Goal: Participate in discussion: Engage in conversation with other users on a specific topic

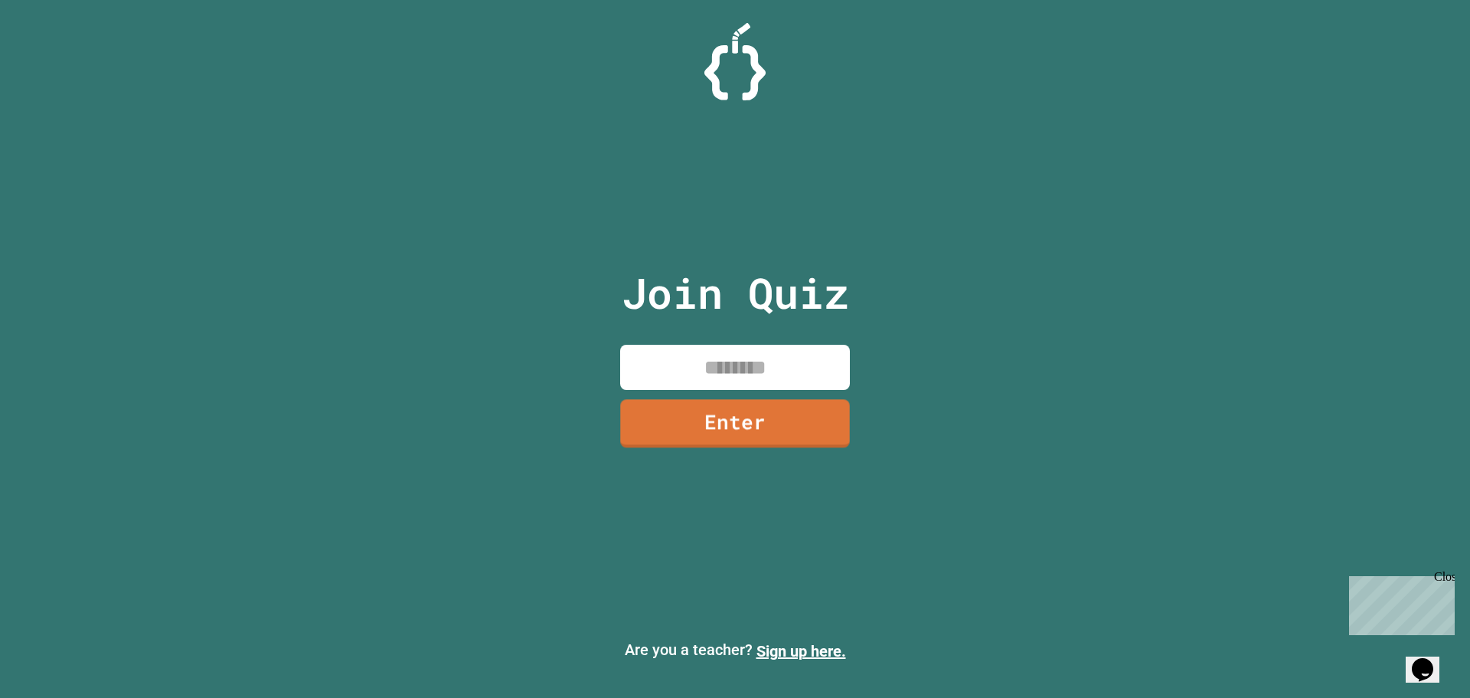
click at [737, 381] on input at bounding box center [735, 367] width 230 height 45
click at [1434, 658] on icon "Chat widget" at bounding box center [1422, 669] width 21 height 23
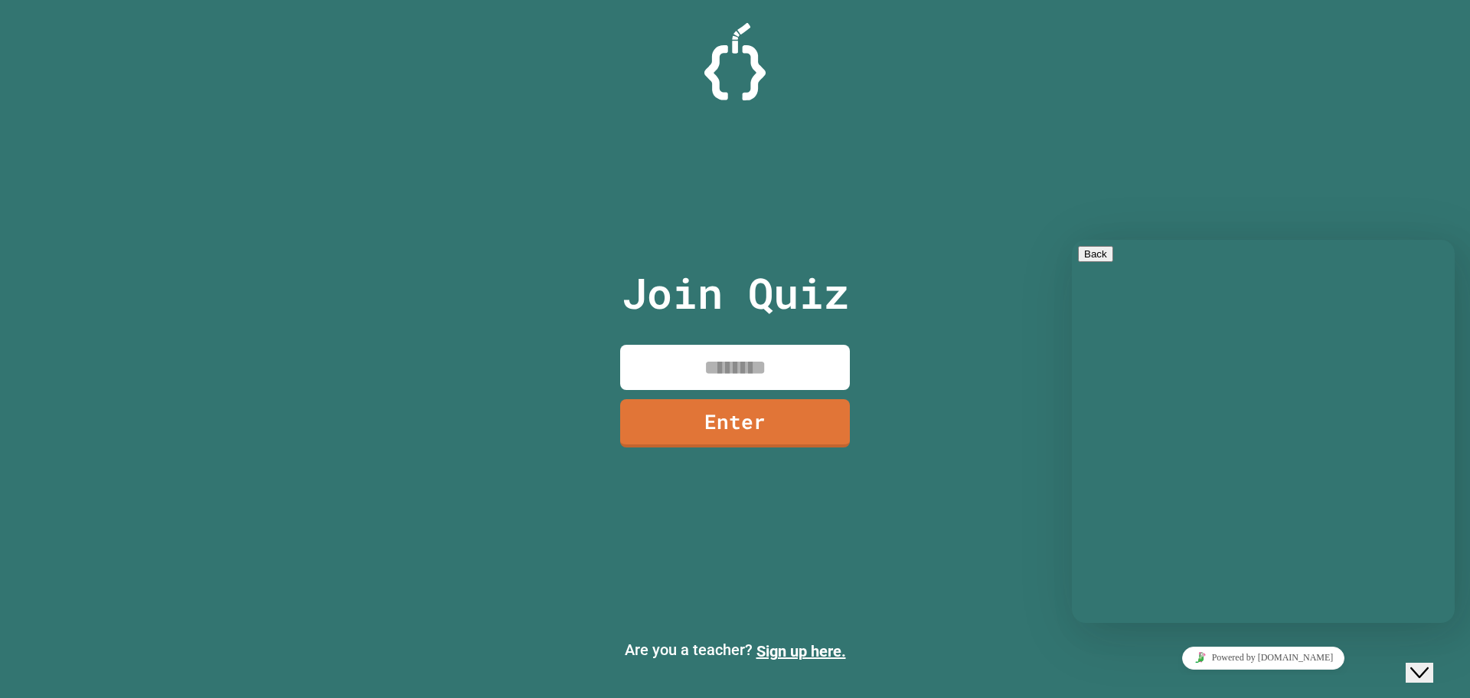
click at [1161, 677] on textarea at bounding box center [1137, 683] width 119 height 12
type textarea "*****"
click at [1106, 262] on button "Back" at bounding box center [1095, 254] width 35 height 16
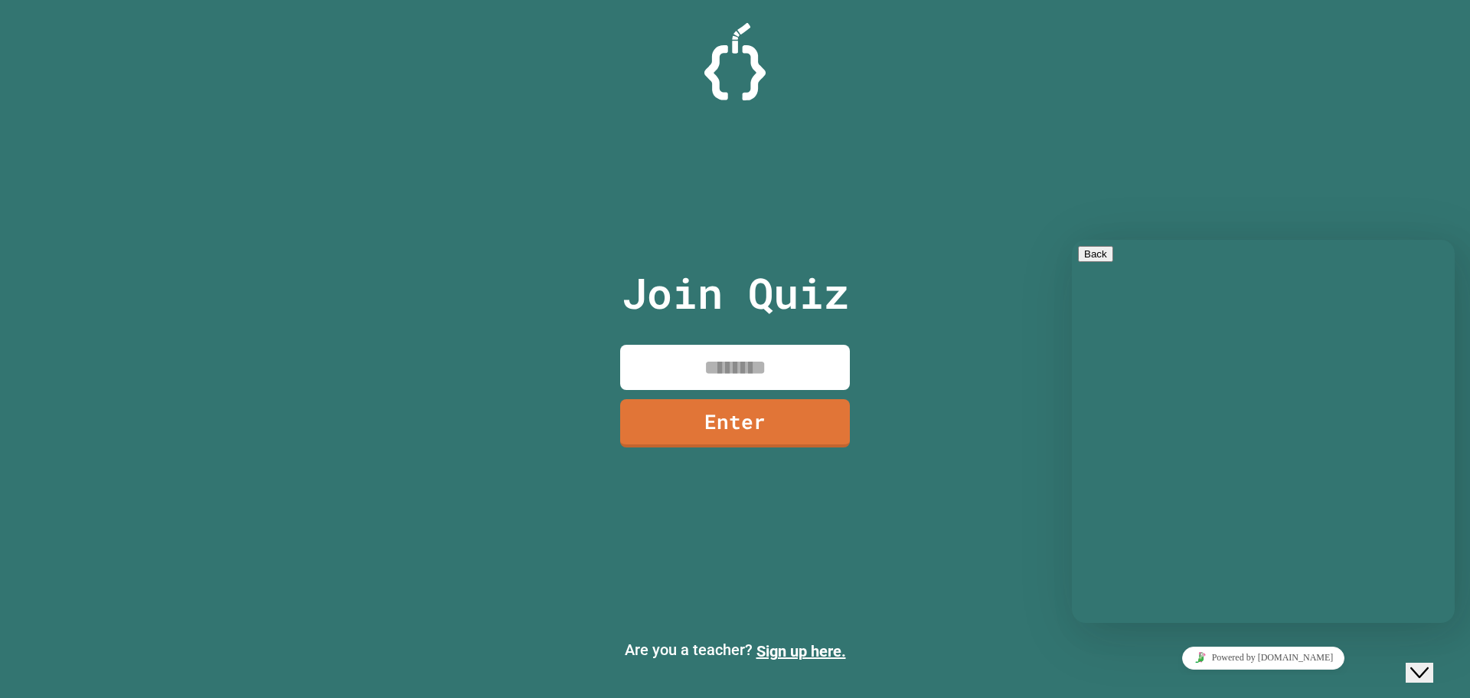
click at [1426, 665] on icon "Close Chat This icon closes the chat window." at bounding box center [1420, 672] width 18 height 18
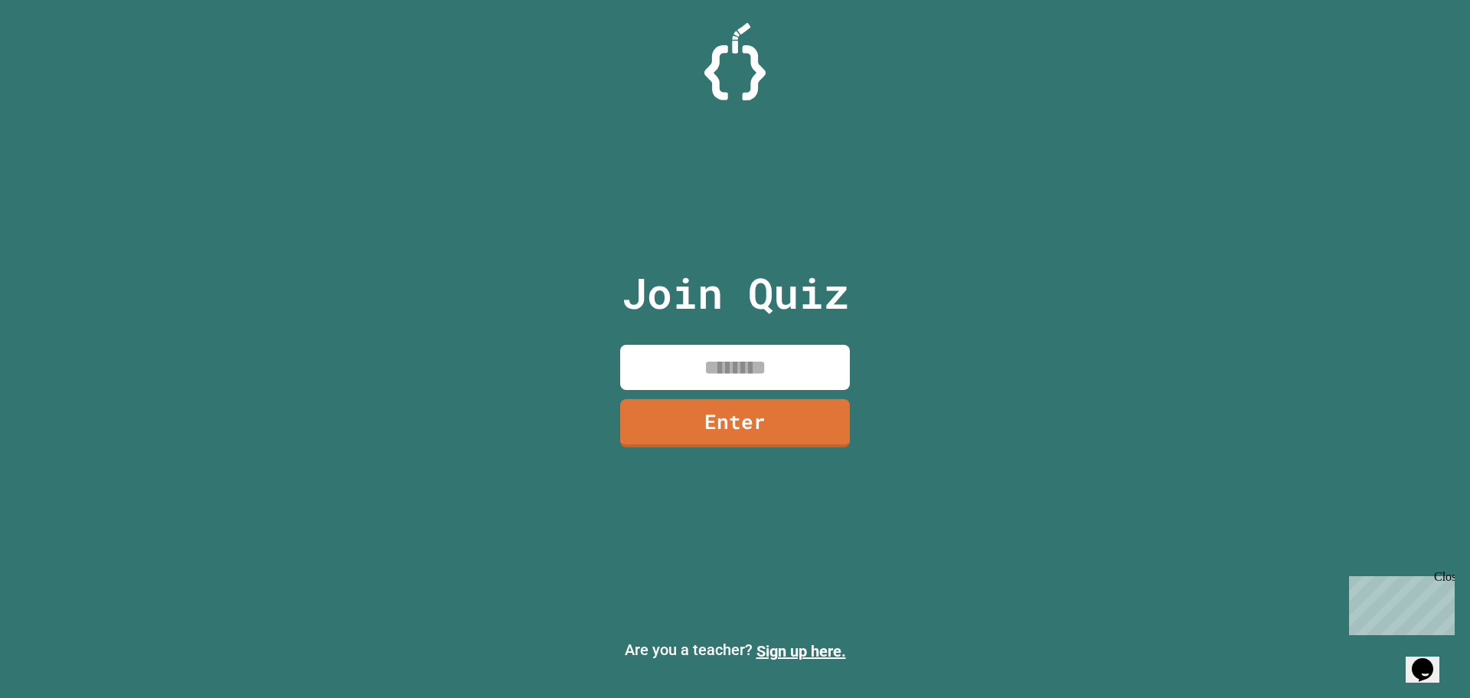
click at [671, 365] on input at bounding box center [735, 367] width 230 height 45
click at [744, 374] on input at bounding box center [735, 367] width 230 height 45
type input "********"
click at [696, 418] on link "Enter" at bounding box center [736, 421] width 226 height 51
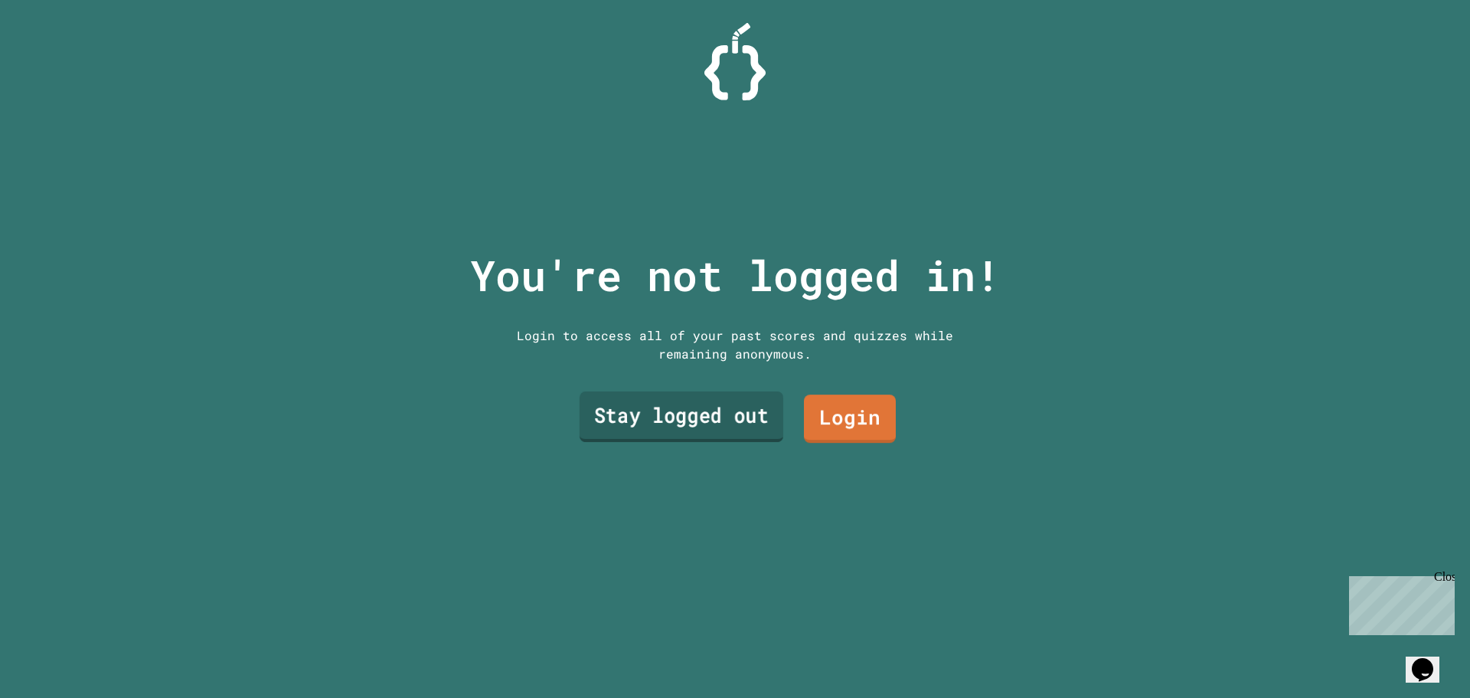
click at [734, 404] on link "Stay logged out" at bounding box center [682, 416] width 204 height 51
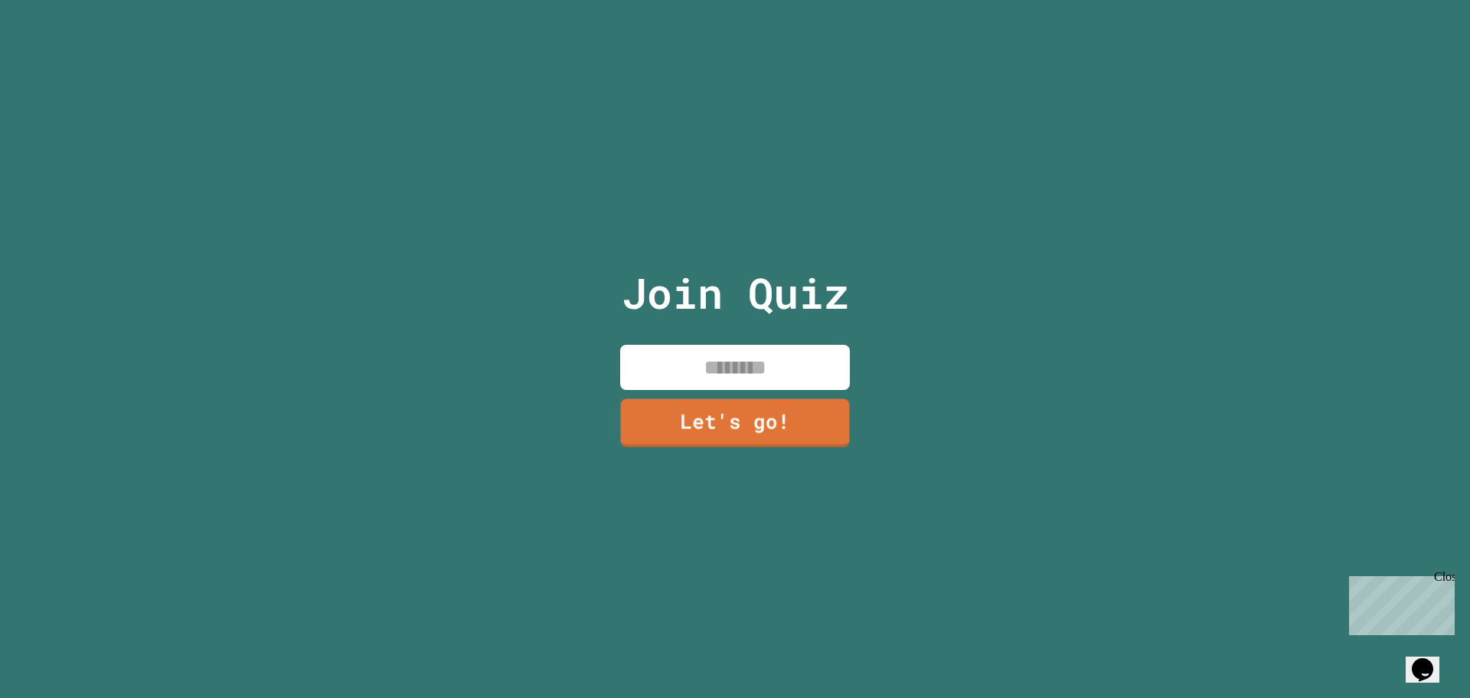
click at [711, 369] on input at bounding box center [735, 367] width 230 height 45
type input "******"
click at [695, 411] on link "Let's go!" at bounding box center [735, 421] width 230 height 51
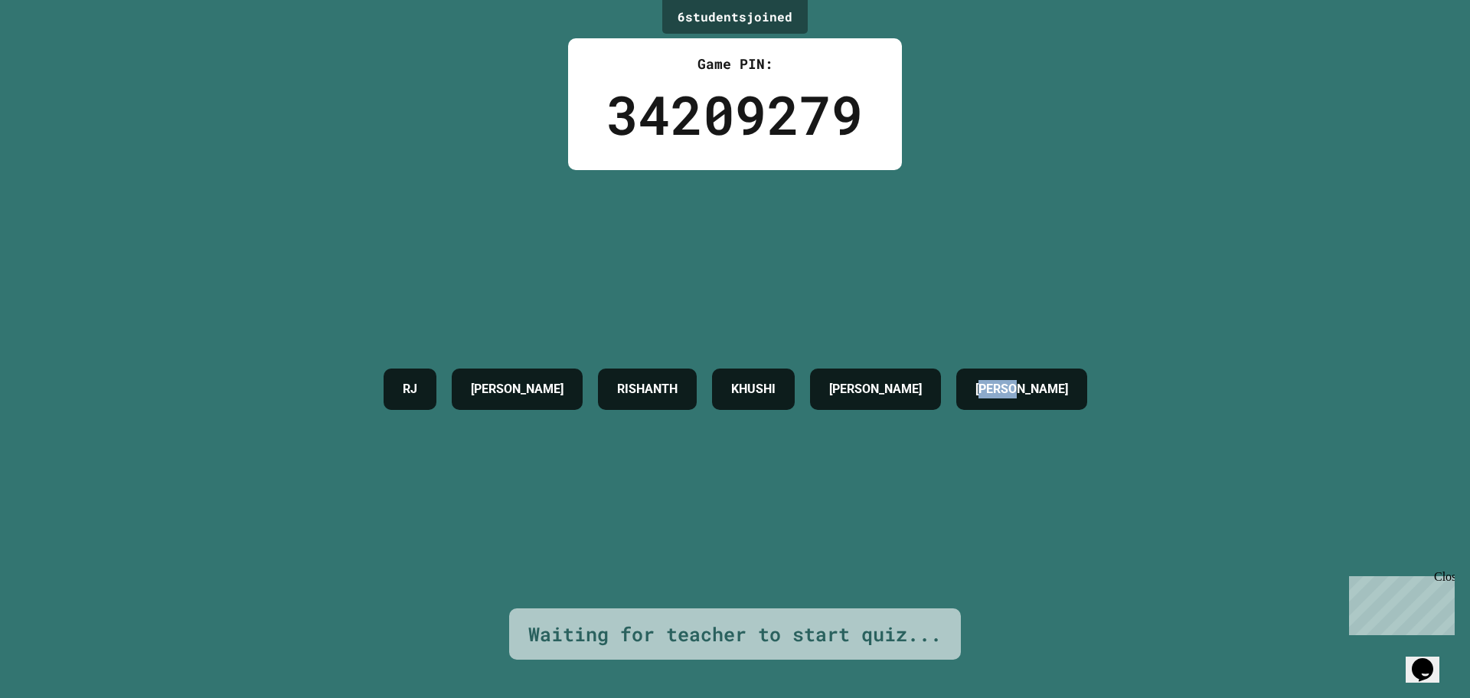
drag, startPoint x: 1141, startPoint y: 343, endPoint x: 1186, endPoint y: 335, distance: 45.8
click at [1186, 335] on div "6 student s joined Game PIN: 34209279 [PERSON_NAME] [PERSON_NAME] [PERSON_NAME]…" at bounding box center [735, 349] width 1470 height 698
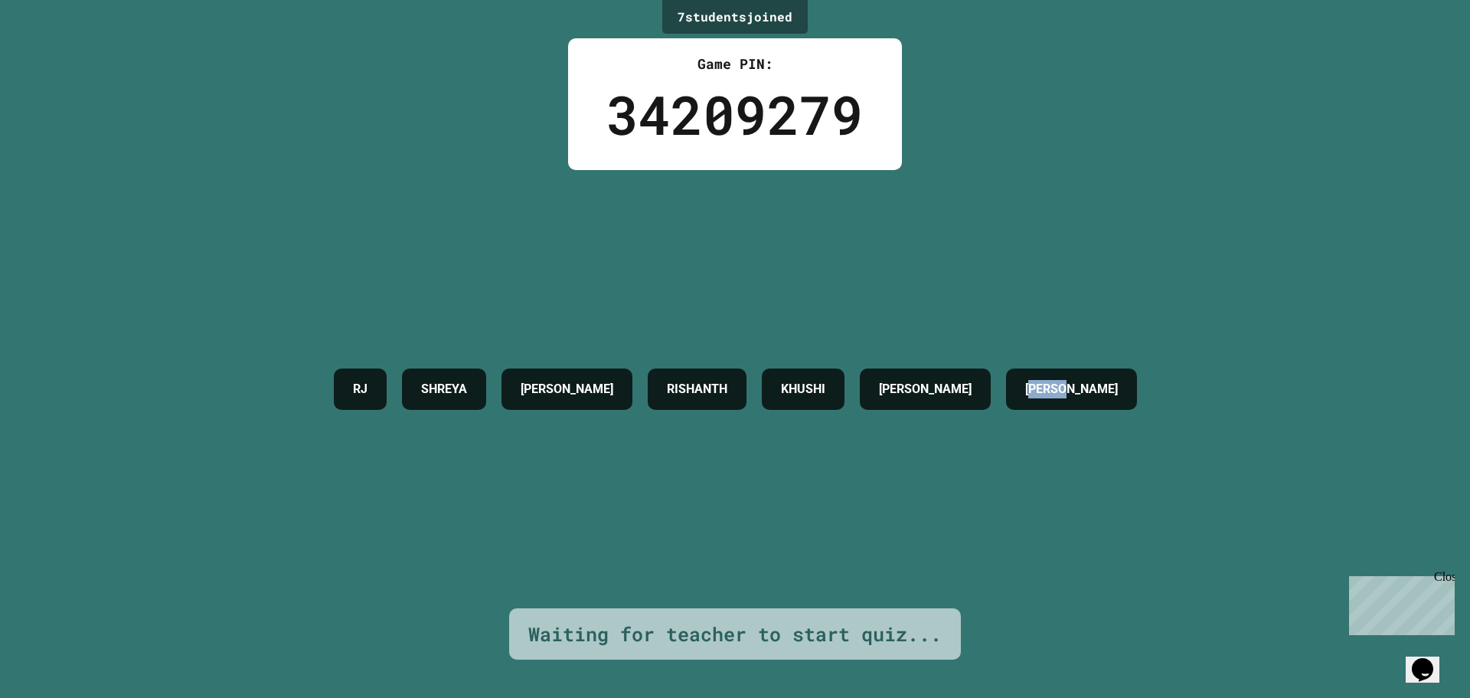
click at [1172, 359] on div "7 student s joined Game PIN: 34209279 [PERSON_NAME] [PERSON_NAME] [PERSON_NAME]…" at bounding box center [735, 349] width 1470 height 698
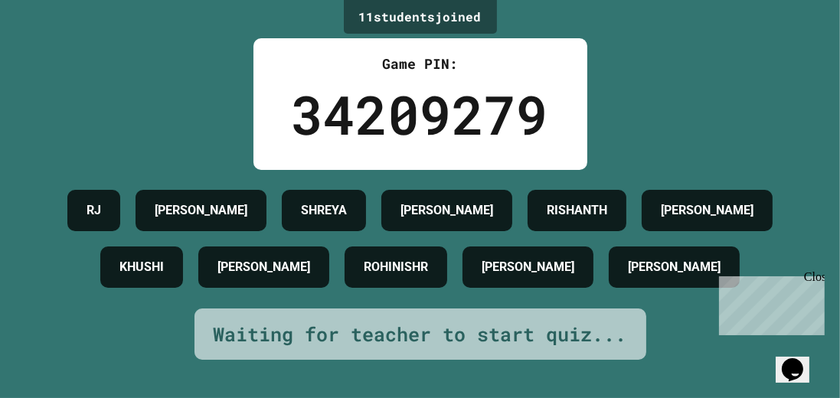
click at [646, 145] on div "11 student s joined Game PIN: 34209279 RJ [PERSON_NAME] [PERSON_NAME] [PERSON_N…" at bounding box center [420, 199] width 840 height 398
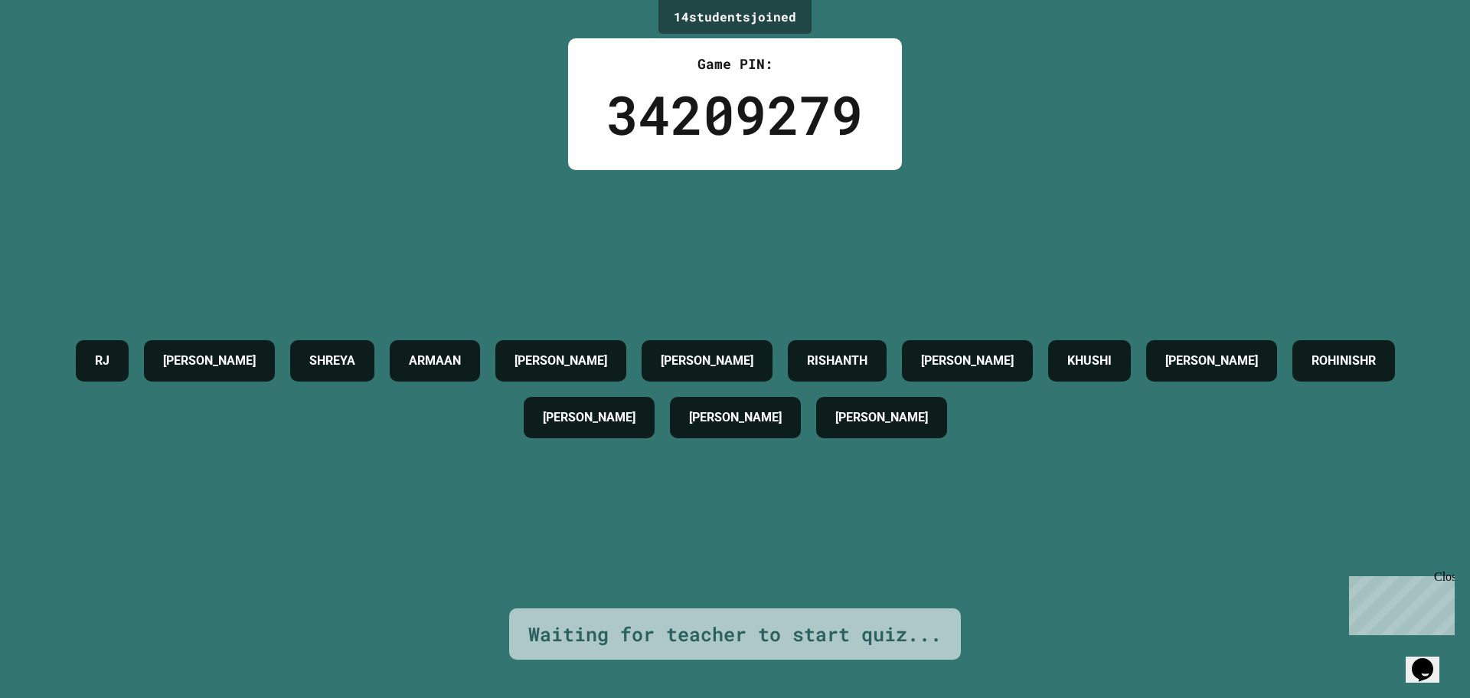
click at [1143, 136] on div "14 student s joined Game PIN: 34209279 RJ [PERSON_NAME] [PERSON_NAME] ARMAAN [P…" at bounding box center [735, 349] width 1470 height 698
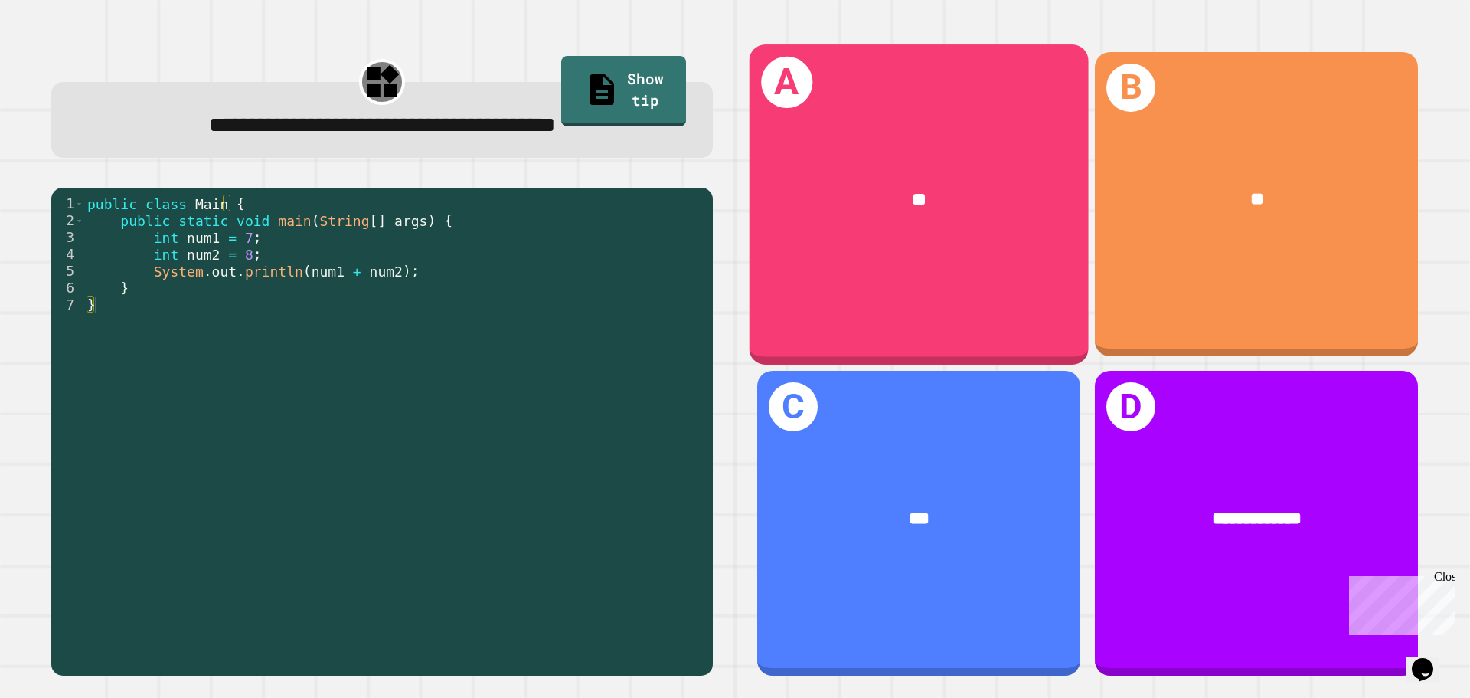
click at [983, 249] on div "A **" at bounding box center [919, 203] width 339 height 319
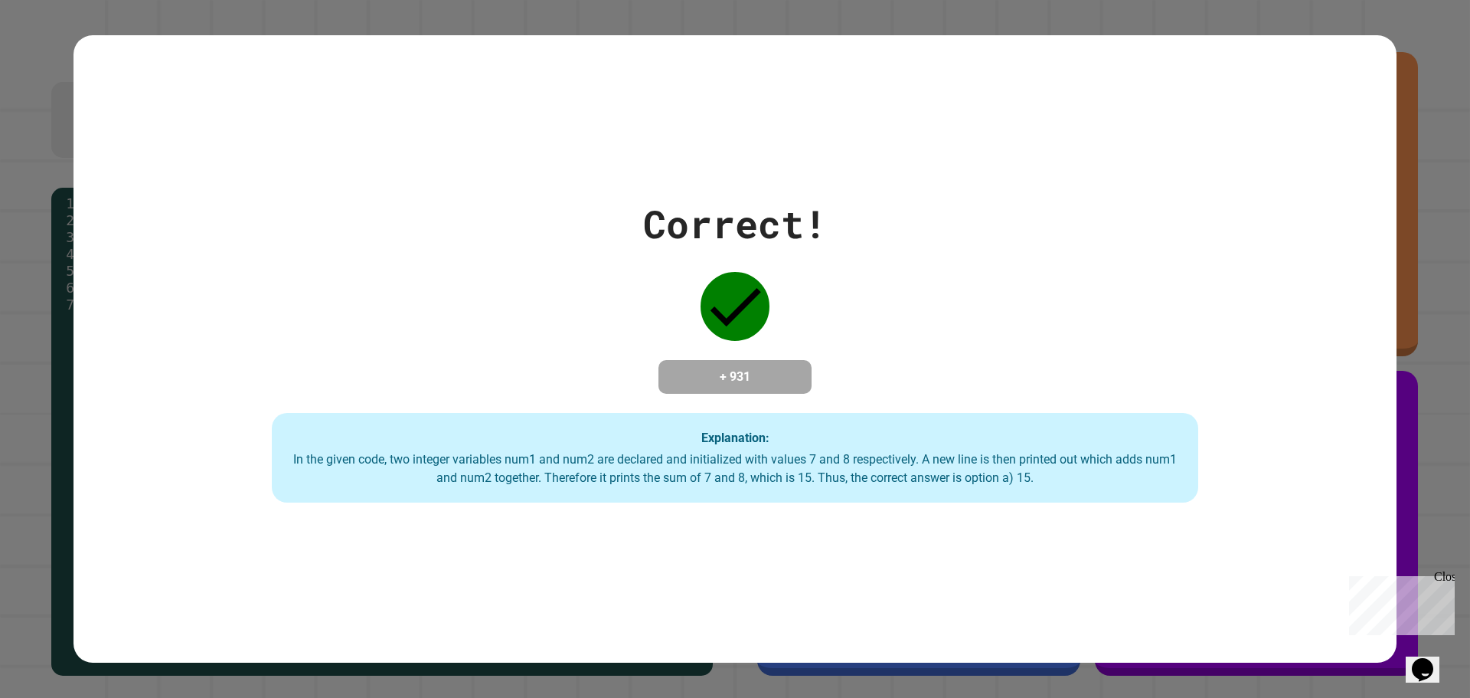
click at [1445, 573] on div "Close" at bounding box center [1443, 579] width 19 height 19
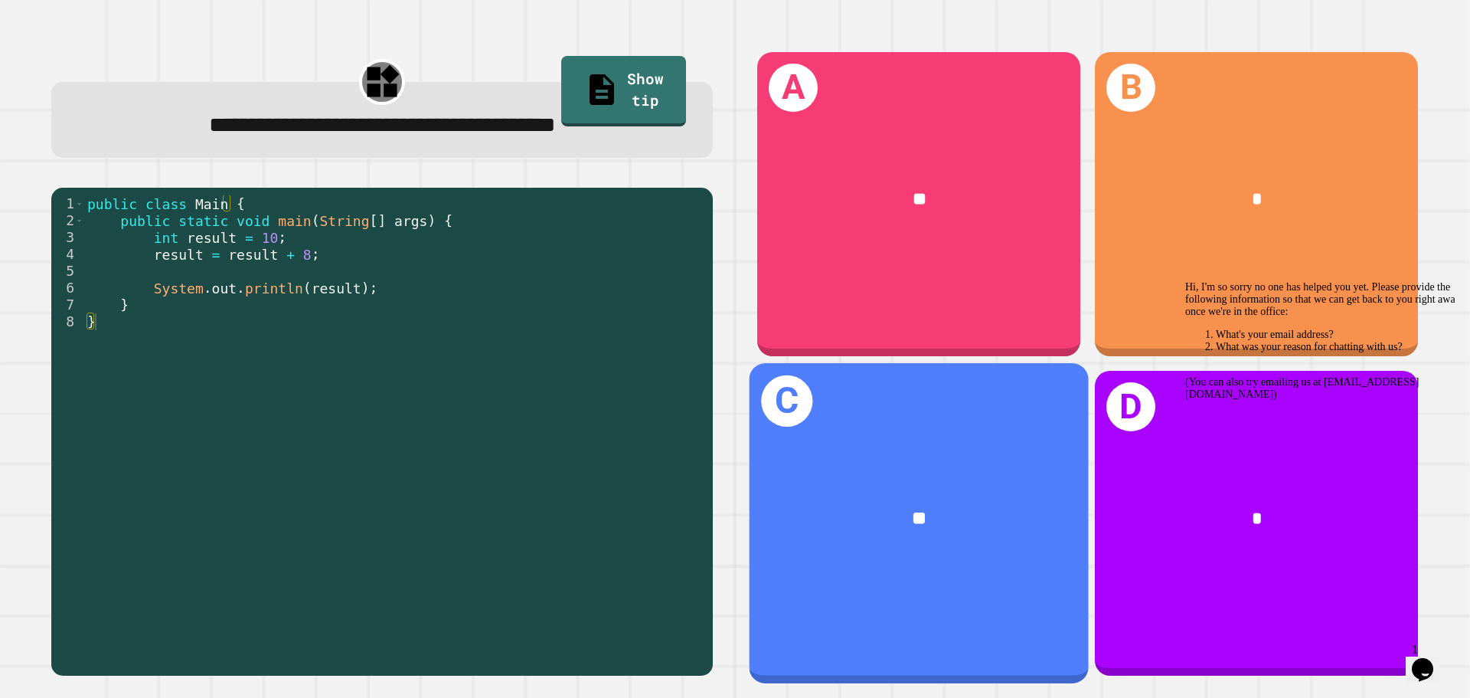
click at [976, 434] on div "C **" at bounding box center [919, 522] width 339 height 319
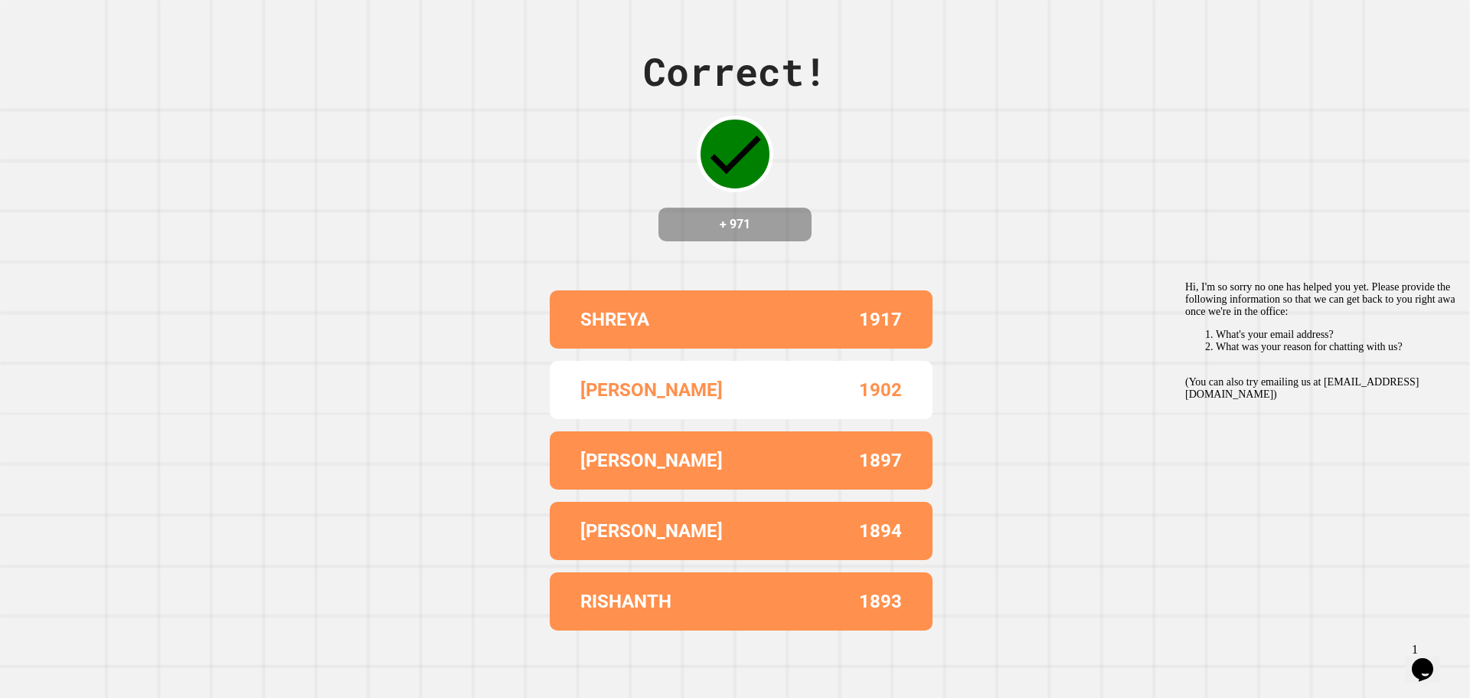
click at [1428, 660] on icon "Chat widget" at bounding box center [1422, 669] width 21 height 23
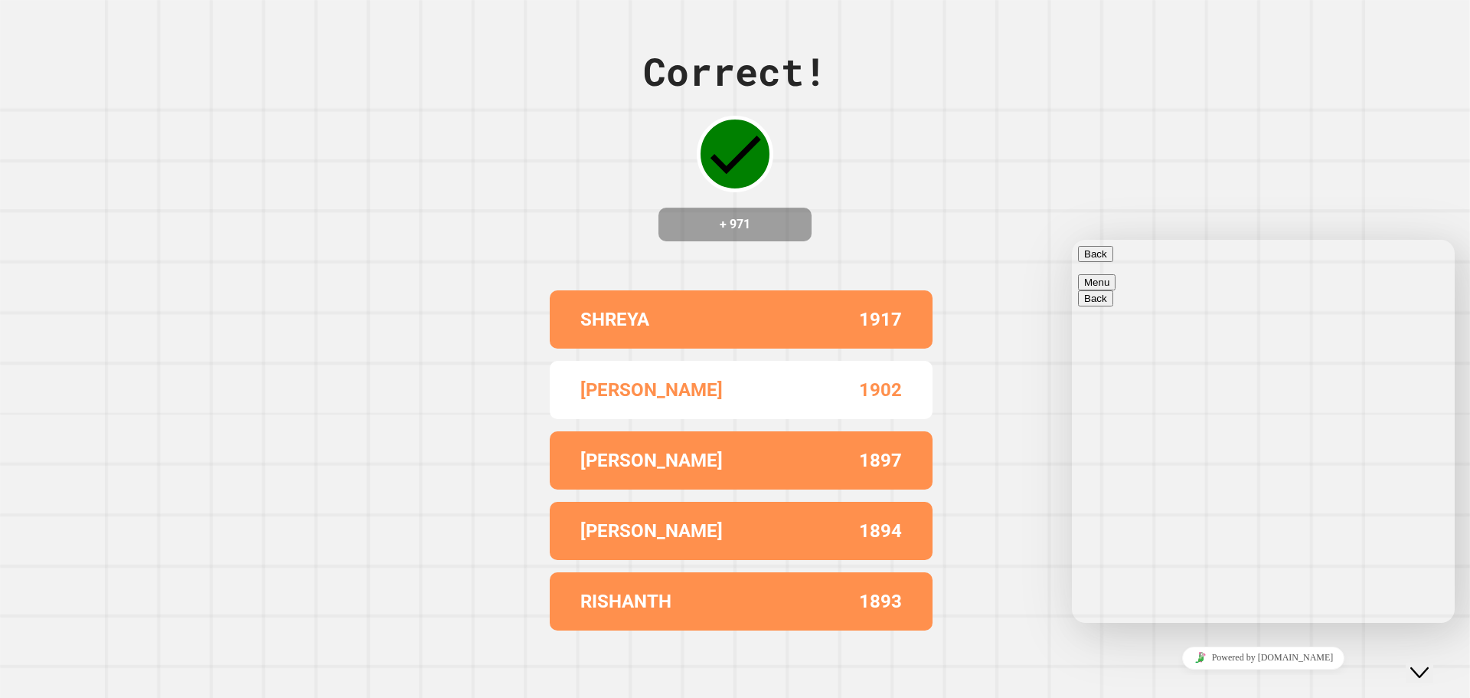
click at [1422, 663] on icon "Close Chat This icon closes the chat window." at bounding box center [1420, 672] width 18 height 18
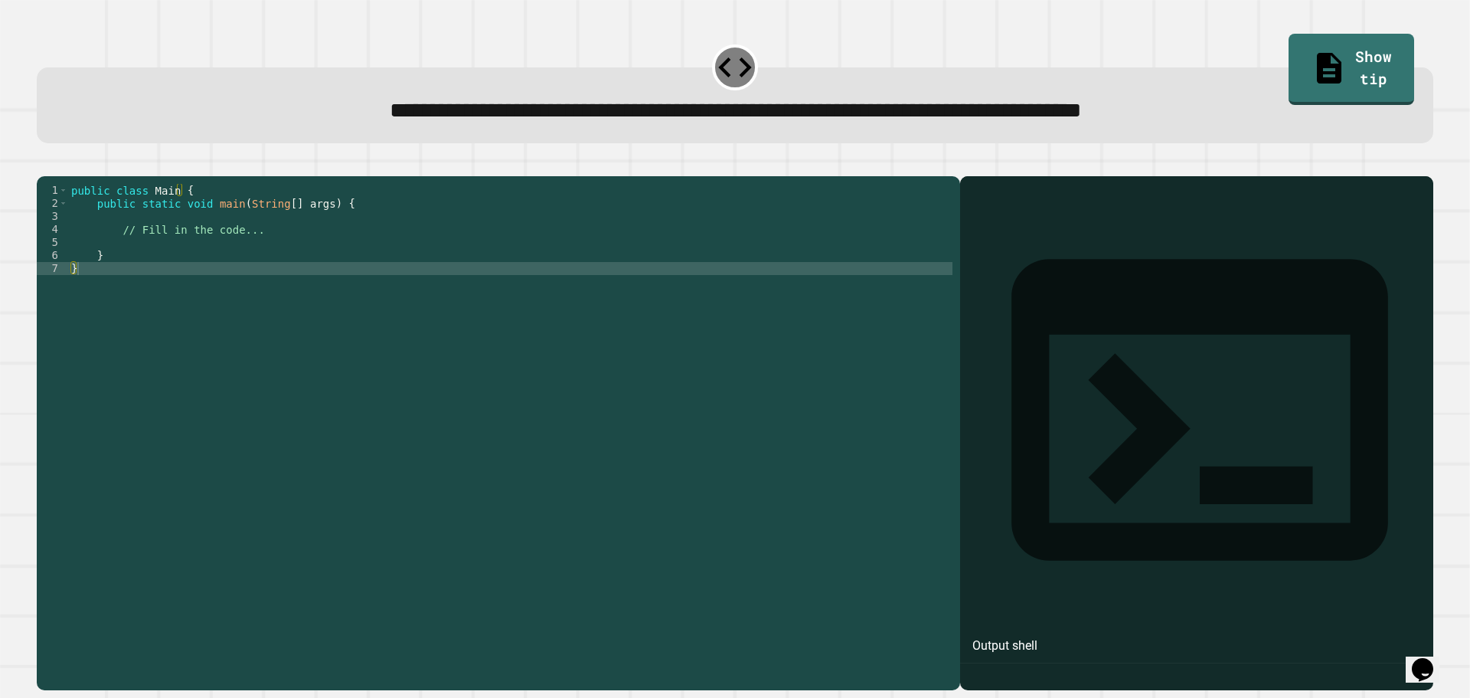
click at [528, 349] on div "public class Main { public static void main ( String [ ] args ) { // Fill in th…" at bounding box center [510, 418] width 884 height 469
click at [44, 164] on icon "button" at bounding box center [44, 164] width 0 height 0
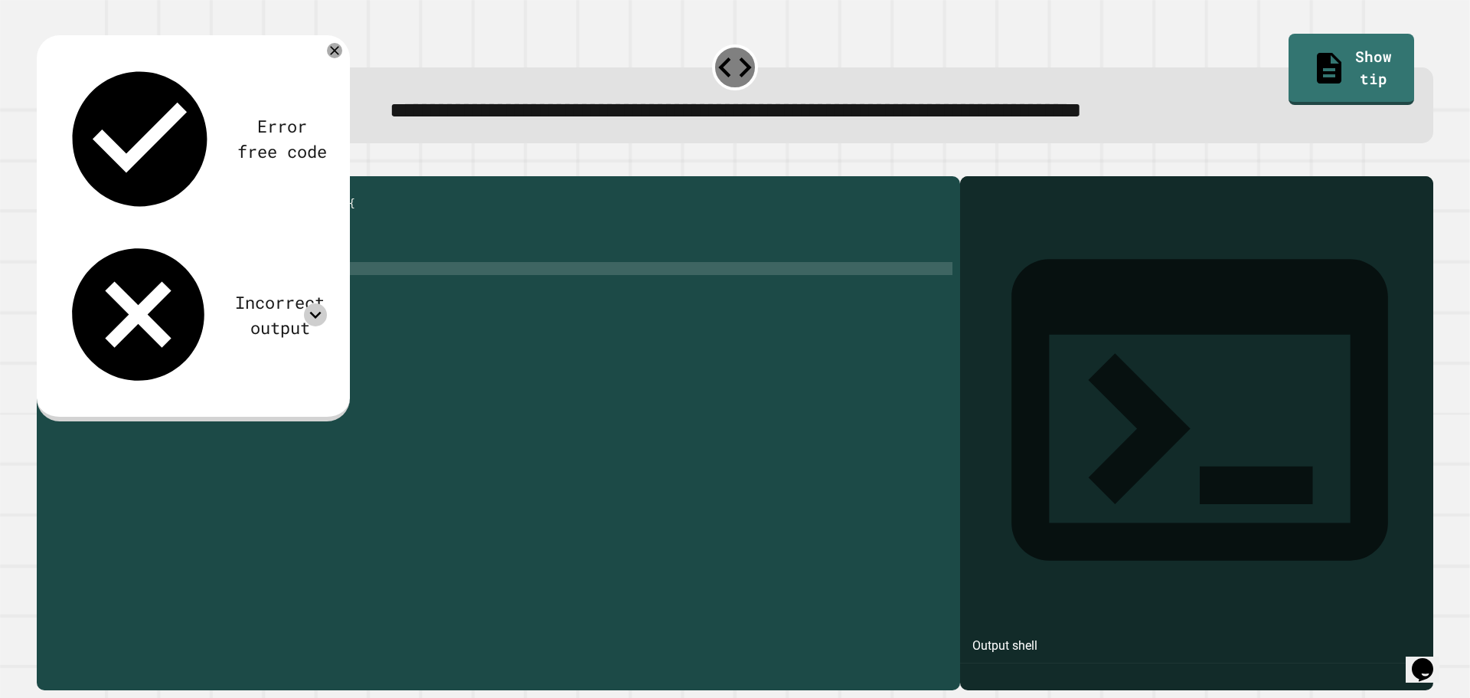
click at [312, 303] on icon at bounding box center [315, 314] width 23 height 23
click at [310, 303] on icon at bounding box center [315, 314] width 23 height 23
click at [311, 303] on icon at bounding box center [315, 314] width 23 height 23
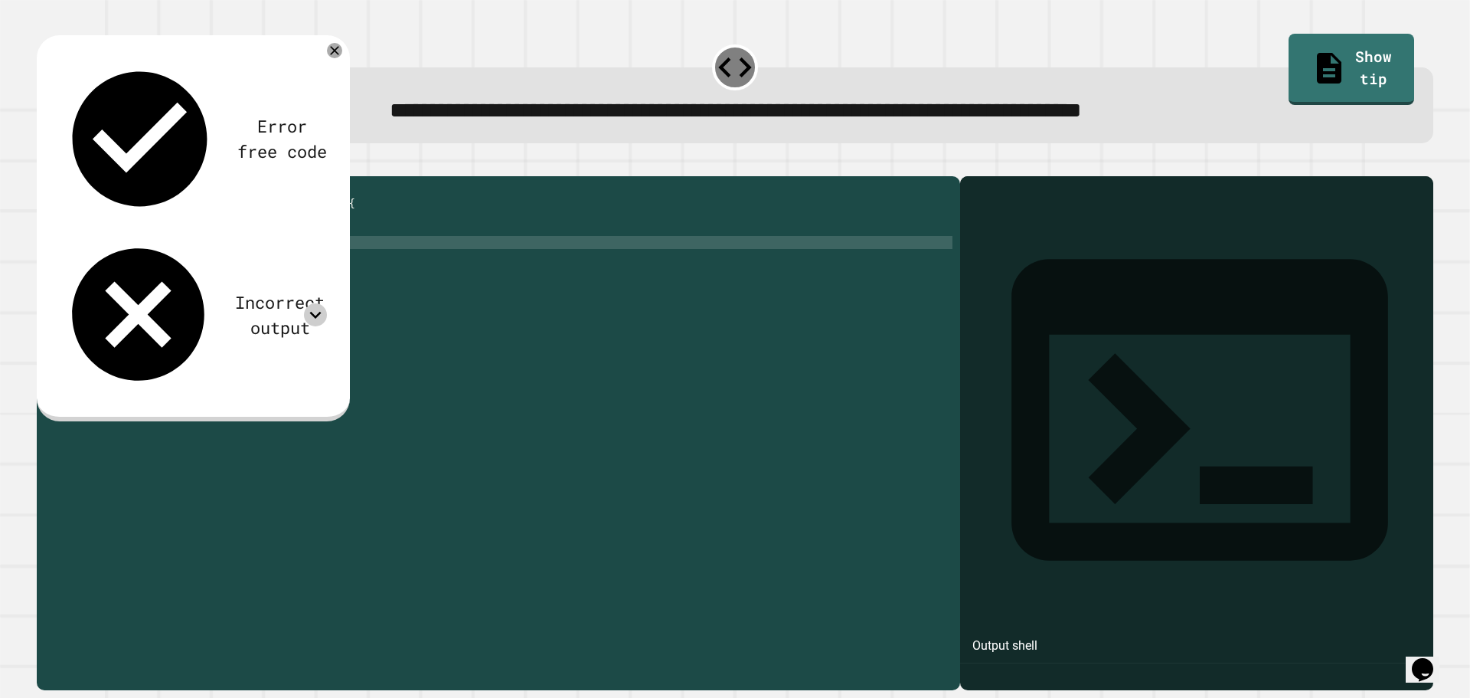
click at [243, 260] on div "public class Main { public static void main ( String [ ] args ) { // Fill in th…" at bounding box center [510, 418] width 884 height 469
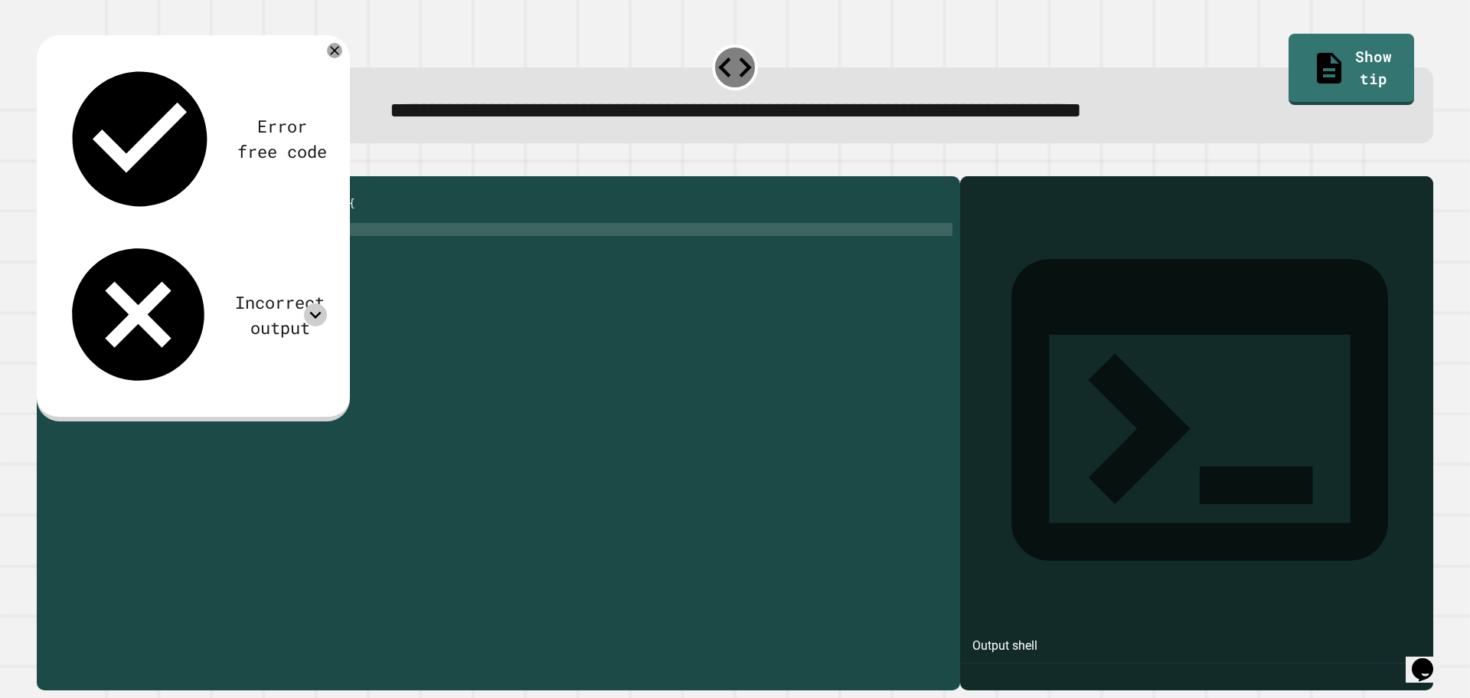
click at [204, 252] on div "public class Main { public static void main ( String [ ] args ) { // Fill in th…" at bounding box center [510, 418] width 884 height 469
paste textarea "Cursor at row 5"
click at [181, 252] on div "public class Main { public static void main ( String [ ] args ) { System . out …" at bounding box center [510, 418] width 884 height 469
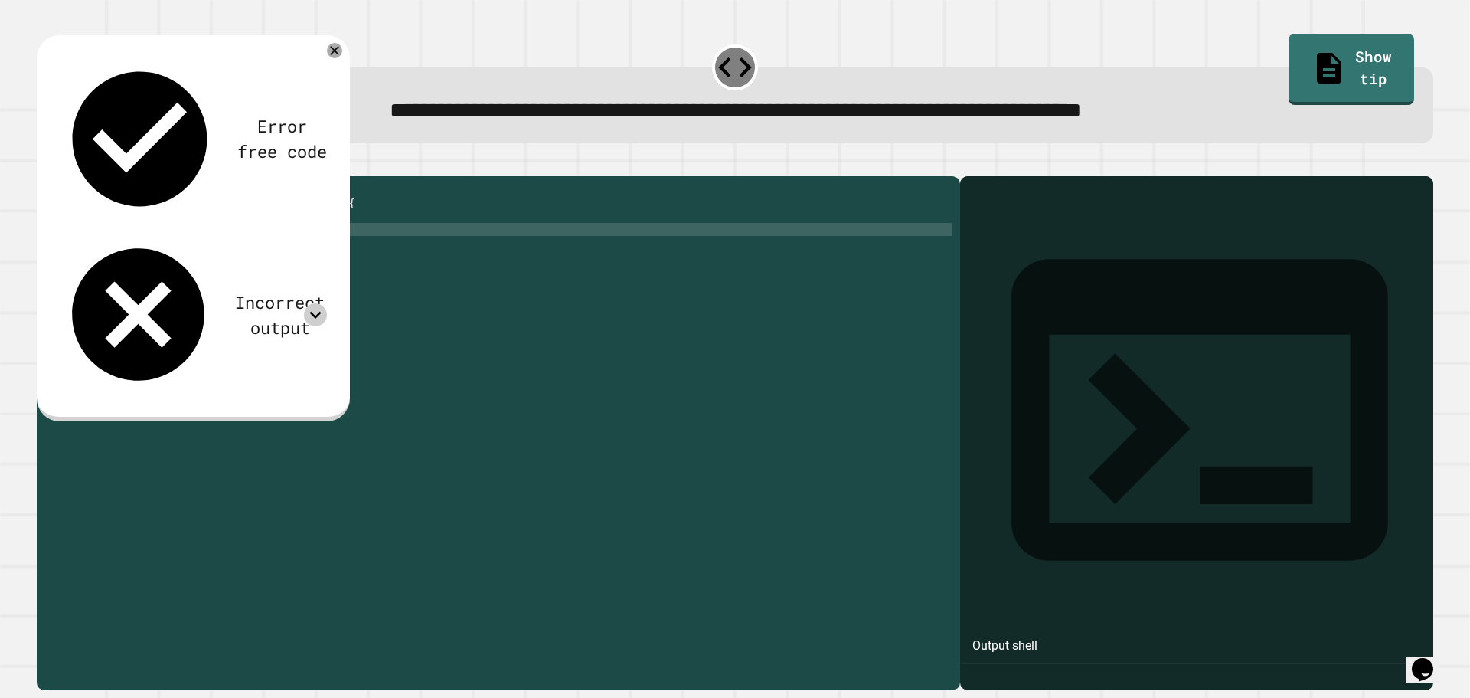
click at [74, 250] on div "public class Main { public static void main ( String [ ] args ) { System . out …" at bounding box center [510, 418] width 884 height 469
click at [231, 253] on div "public class Main { public static void main ( String [ ] args ) { System . out …" at bounding box center [510, 418] width 884 height 469
click at [57, 176] on div at bounding box center [735, 167] width 1397 height 18
click at [44, 164] on icon "button" at bounding box center [44, 164] width 0 height 0
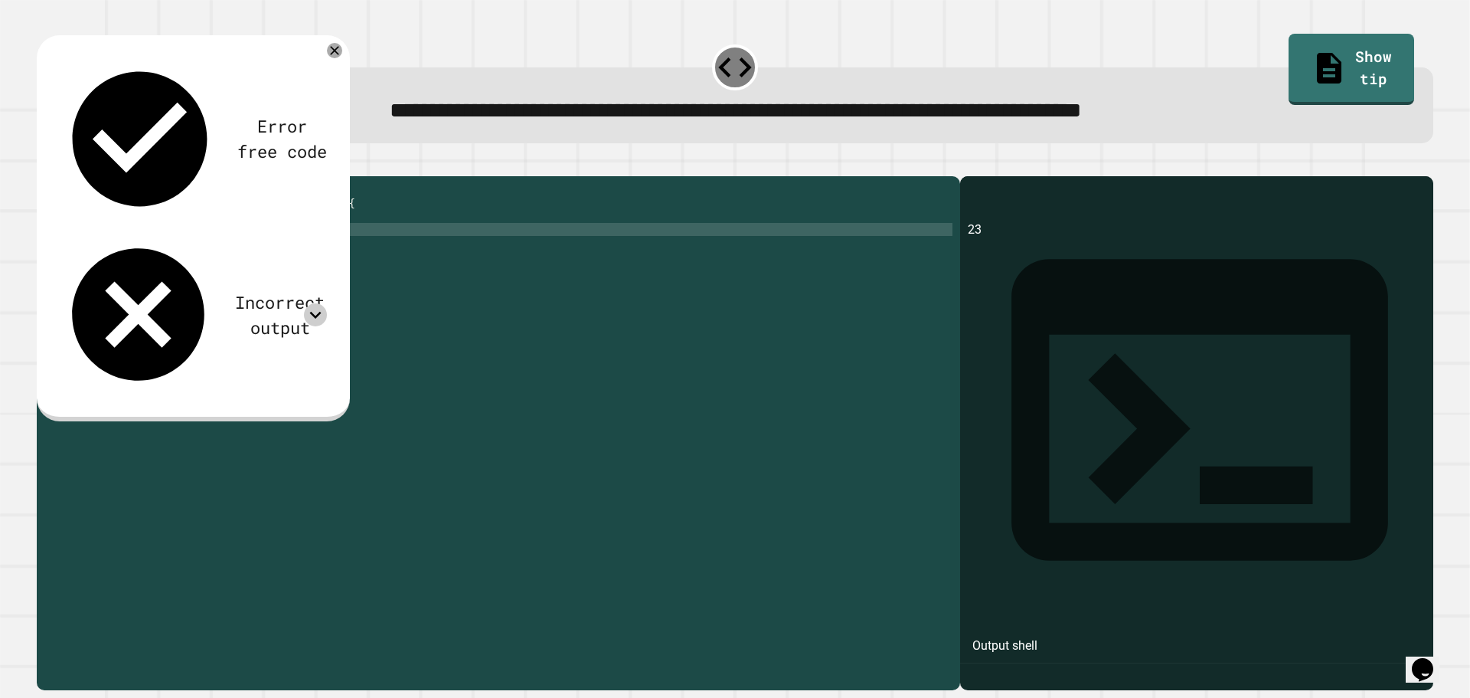
click at [322, 303] on icon at bounding box center [315, 314] width 23 height 23
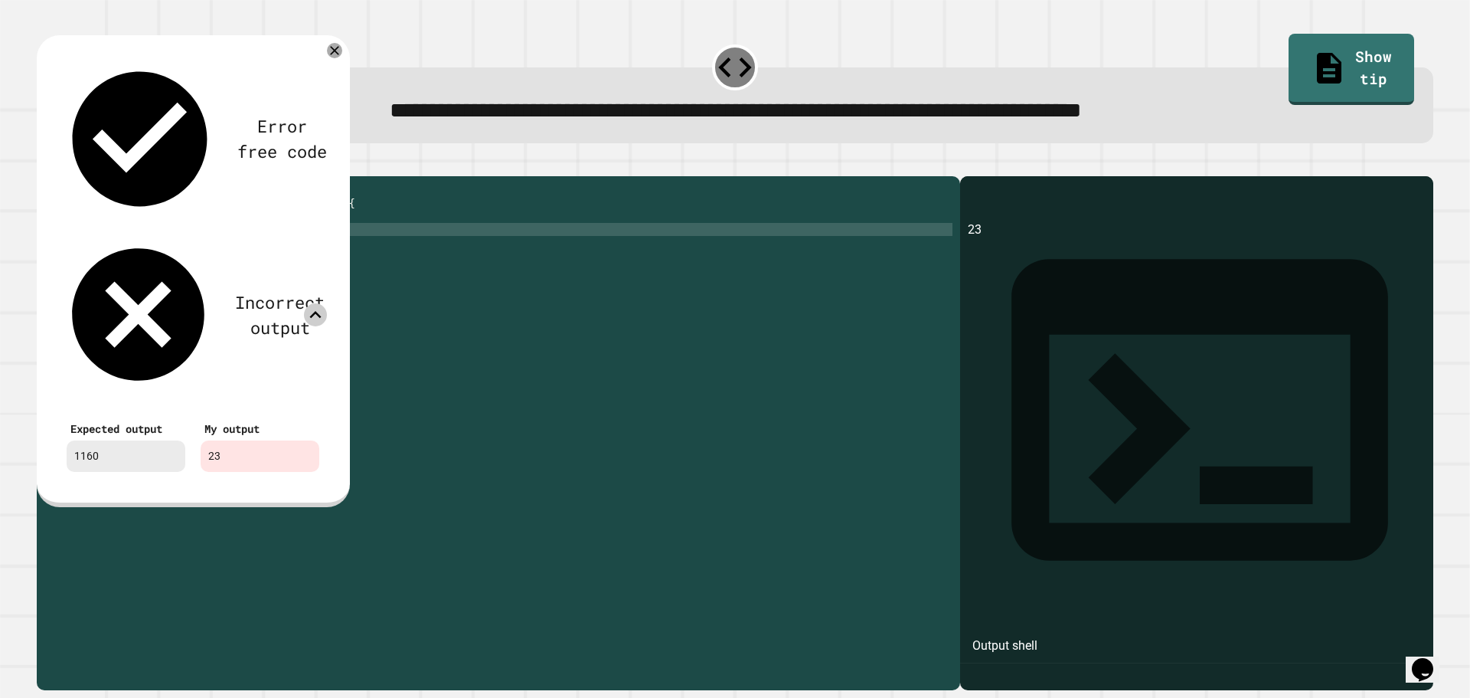
click at [318, 303] on icon at bounding box center [315, 314] width 23 height 23
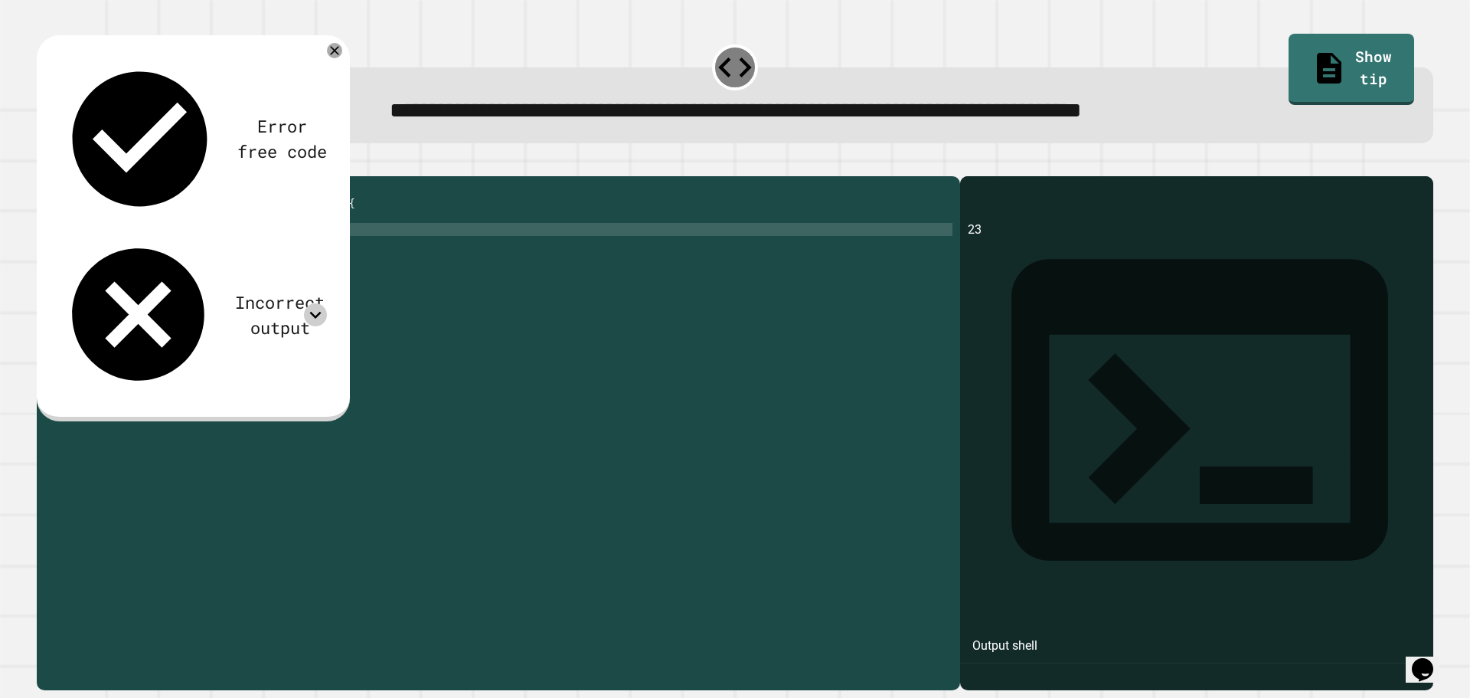
click at [237, 247] on div "public class Main { public static void main ( String [ ] args ) { System . out …" at bounding box center [510, 418] width 884 height 469
type textarea "**********"
click at [59, 178] on icon "button" at bounding box center [55, 173] width 8 height 11
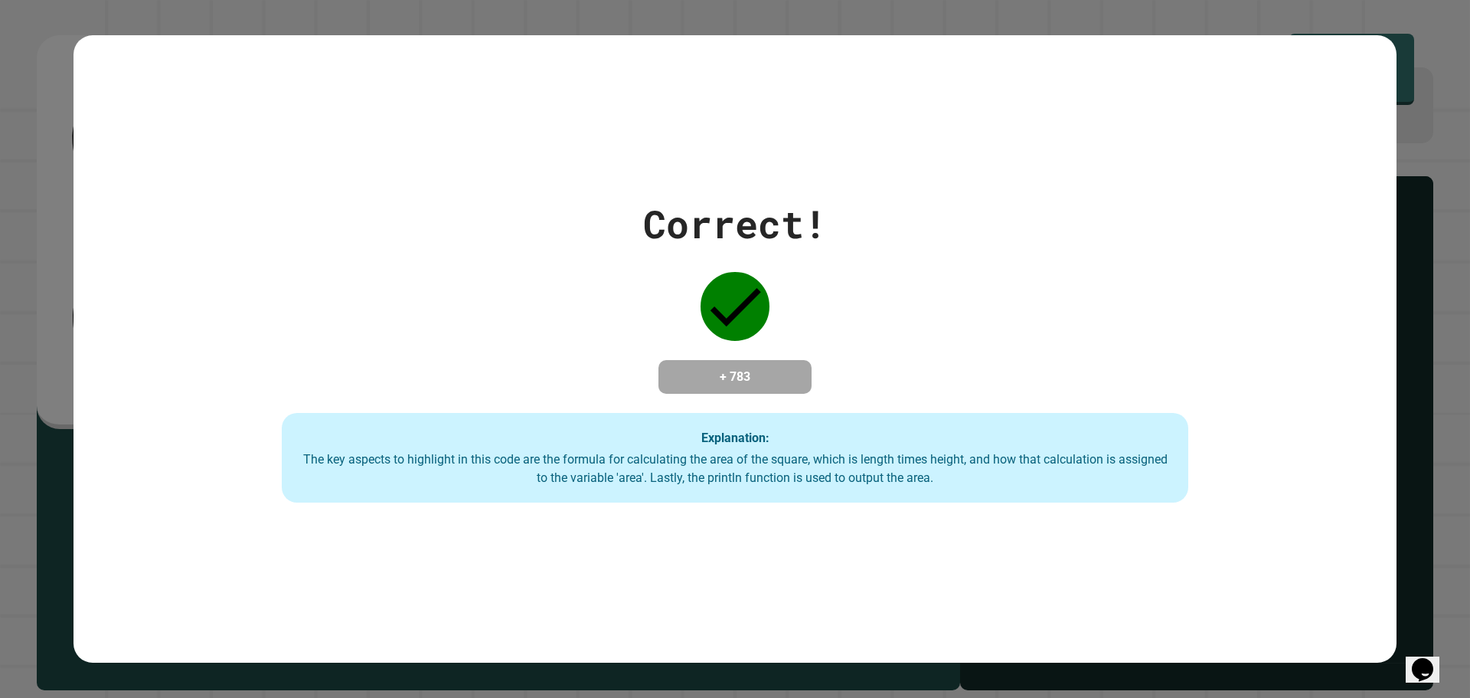
click at [1434, 665] on icon "Chat widget" at bounding box center [1422, 669] width 21 height 23
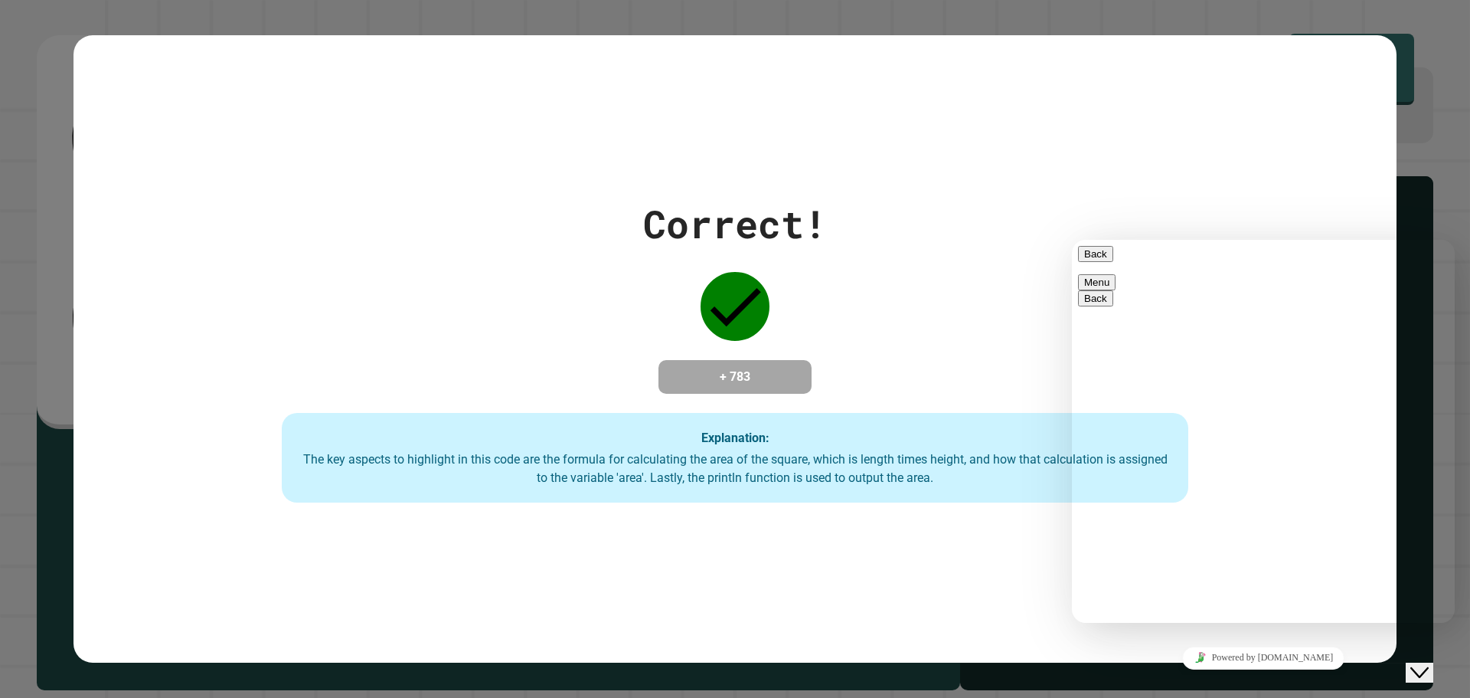
type textarea "**********"
drag, startPoint x: 2264, startPoint y: 476, endPoint x: 1080, endPoint y: 280, distance: 1200.8
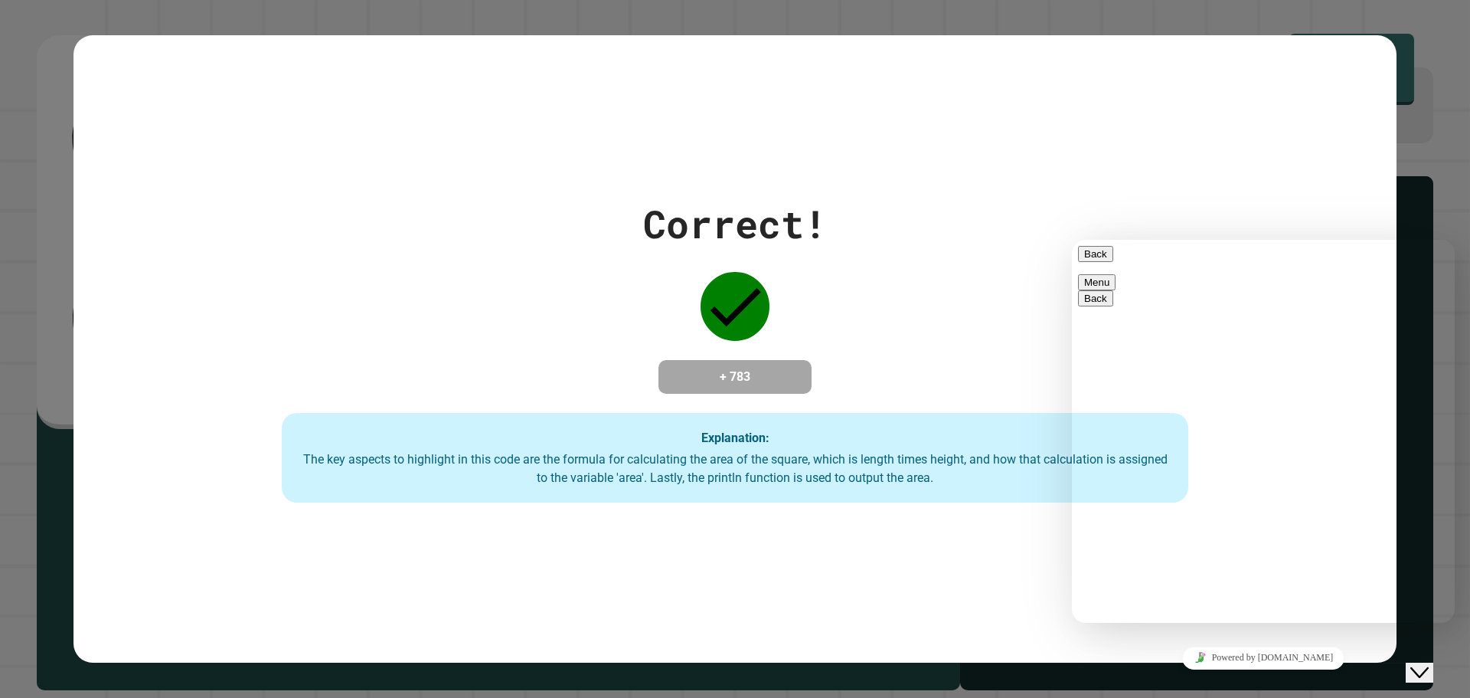
drag, startPoint x: 1080, startPoint y: 280, endPoint x: 1098, endPoint y: 258, distance: 28.2
click at [1098, 258] on button "Back" at bounding box center [1095, 254] width 35 height 16
click at [1135, 127] on div "Correct! + 783 Explanation: The key aspects to highlight in this code are the f…" at bounding box center [735, 349] width 1323 height 628
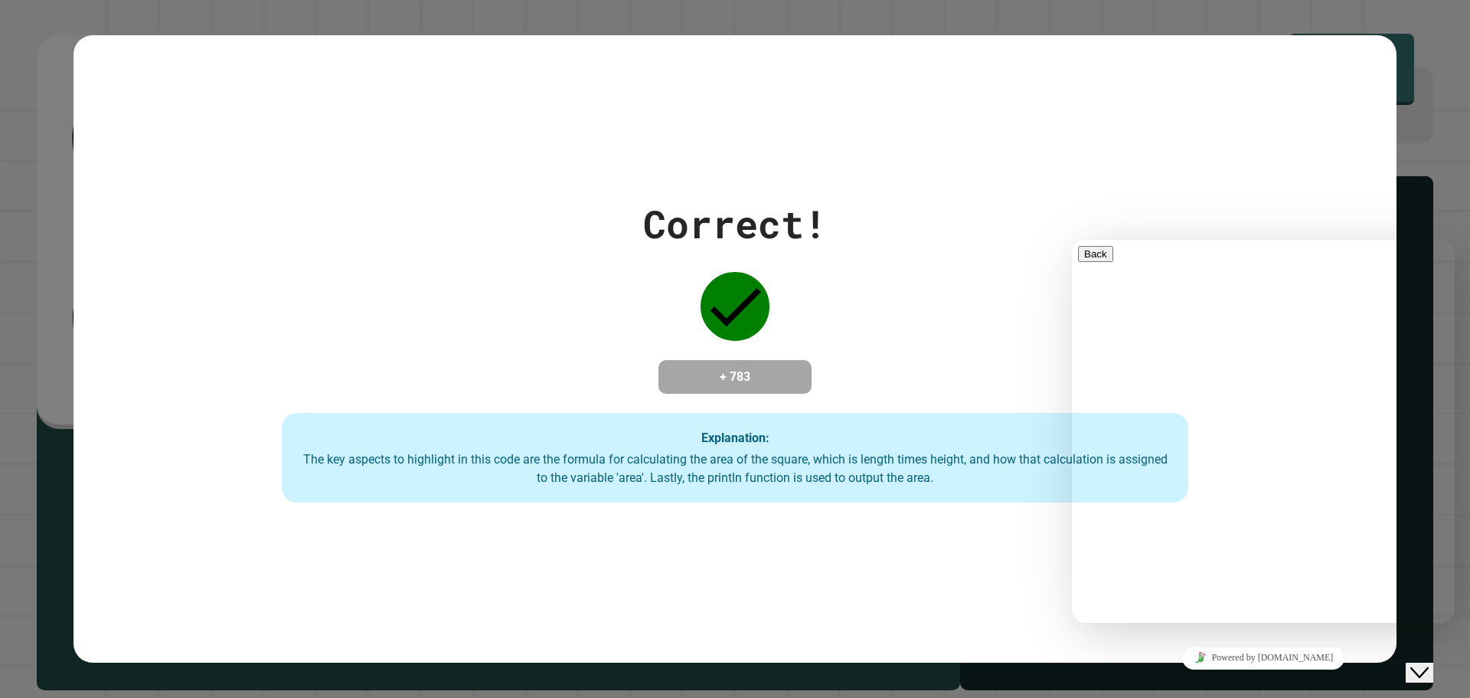
click at [1415, 663] on div "Close Chat This icon closes the chat window." at bounding box center [1420, 672] width 18 height 18
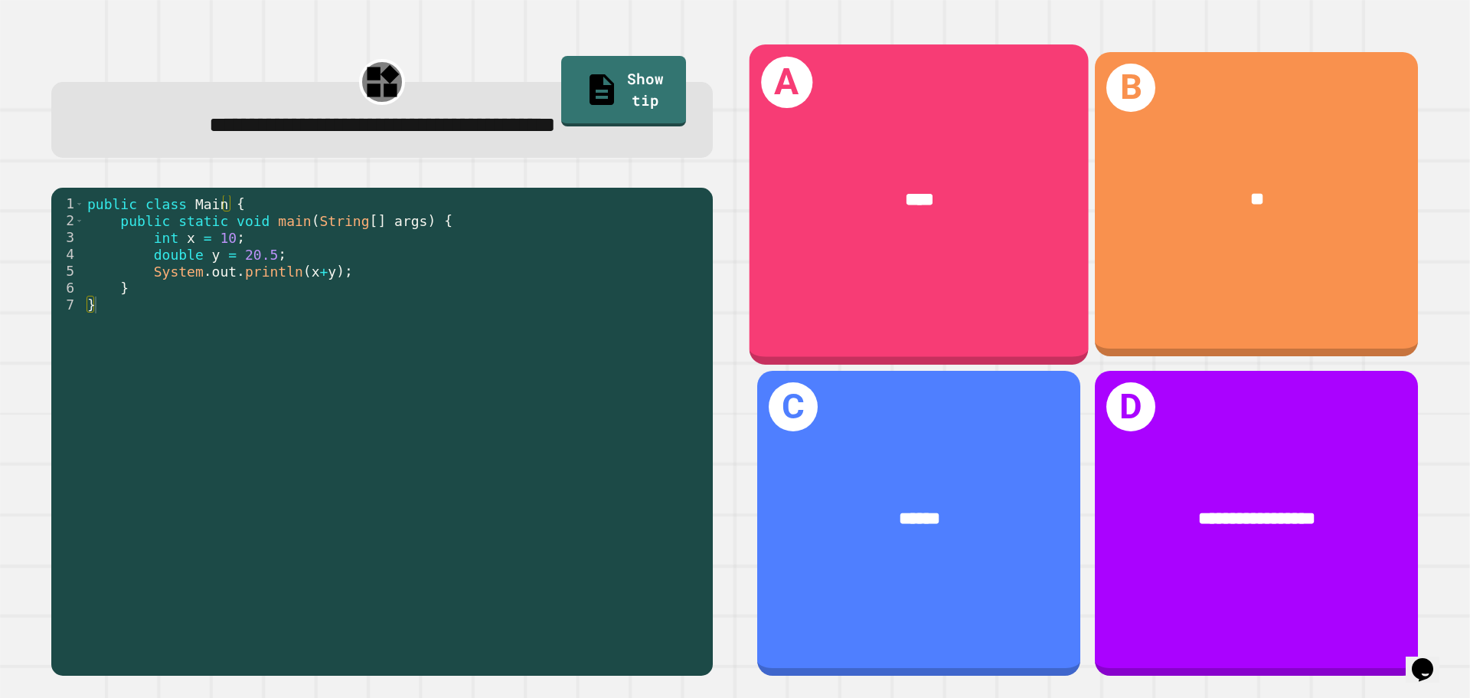
click at [958, 235] on div "****" at bounding box center [919, 200] width 339 height 103
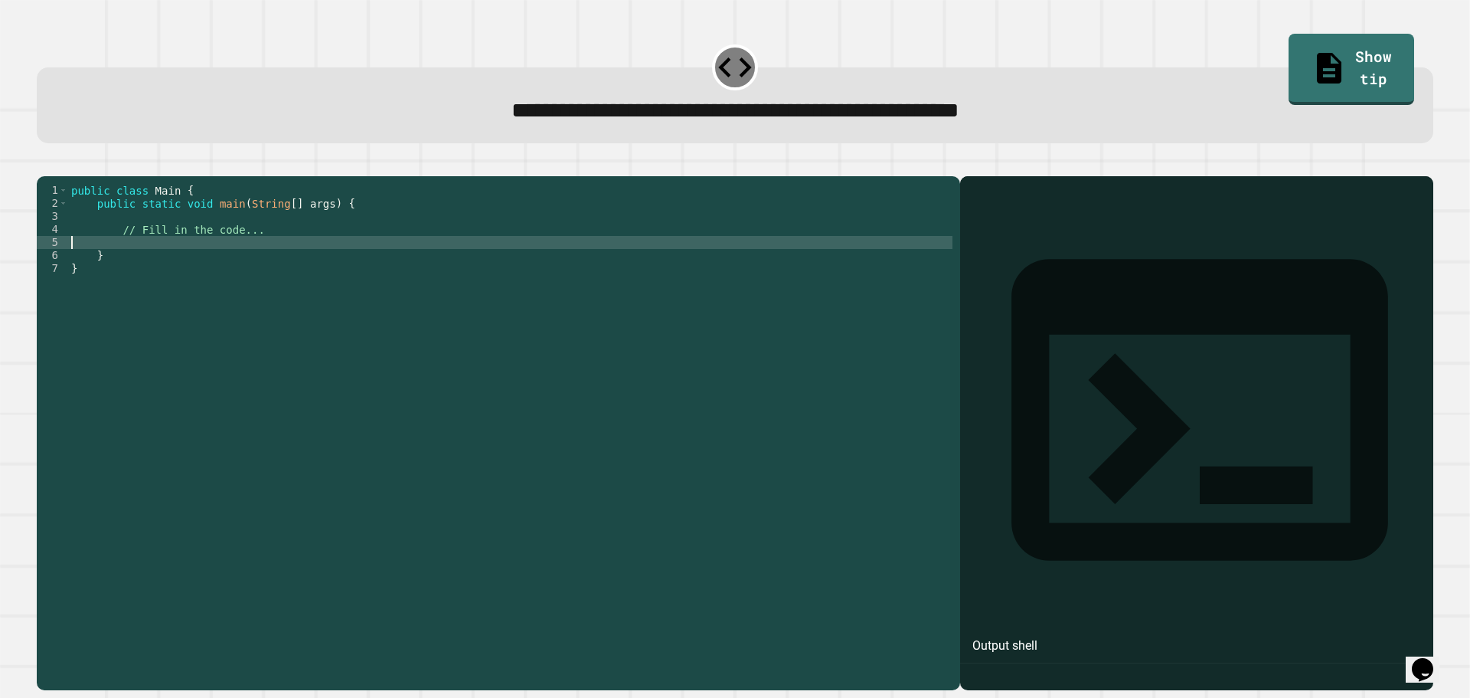
click at [296, 262] on div "public class Main { public static void main ( String [ ] args ) { // Fill in th…" at bounding box center [510, 418] width 884 height 469
click at [289, 257] on div "public class Main { public static void main ( String [ ] args ) { // Fill in th…" at bounding box center [510, 418] width 884 height 469
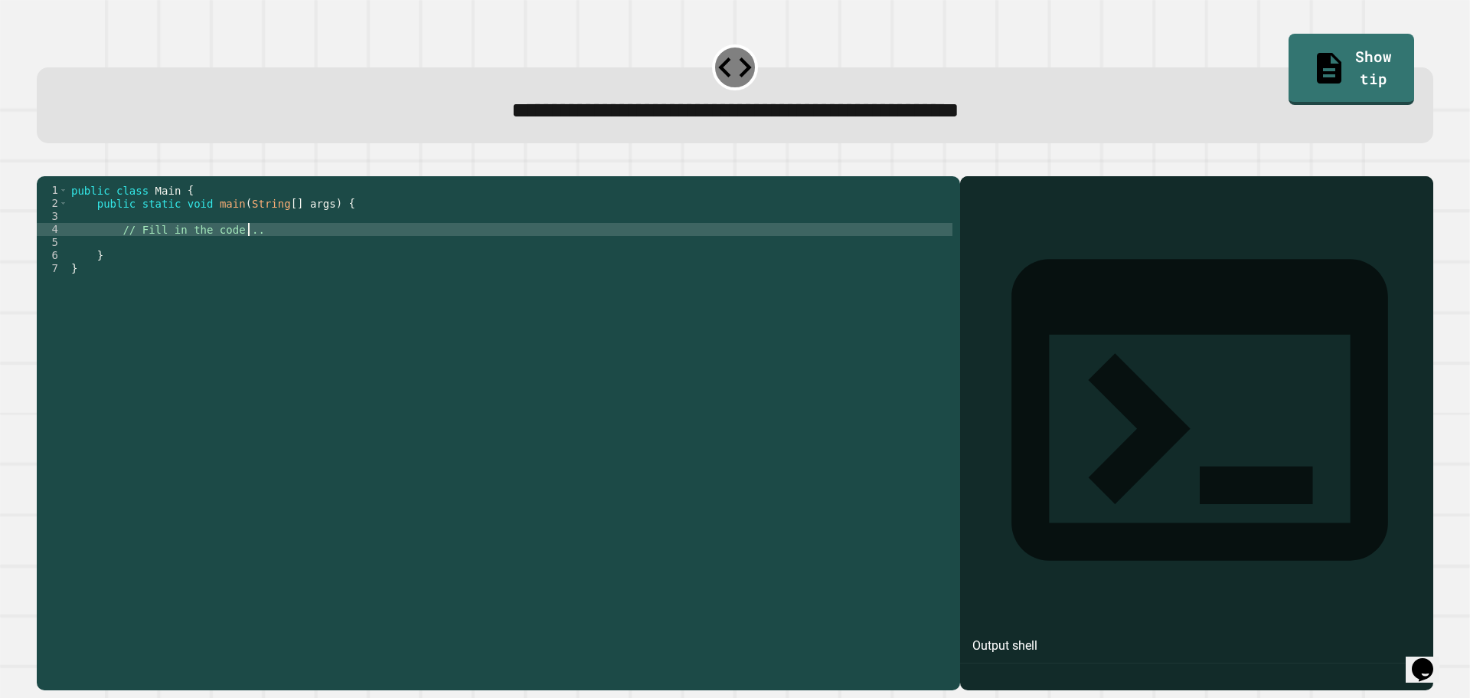
click at [288, 249] on div "public class Main { public static void main ( String [ ] args ) { // Fill in th…" at bounding box center [510, 418] width 884 height 469
paste textarea "Cursor at row 4"
click at [67, 236] on div "4" at bounding box center [52, 229] width 31 height 13
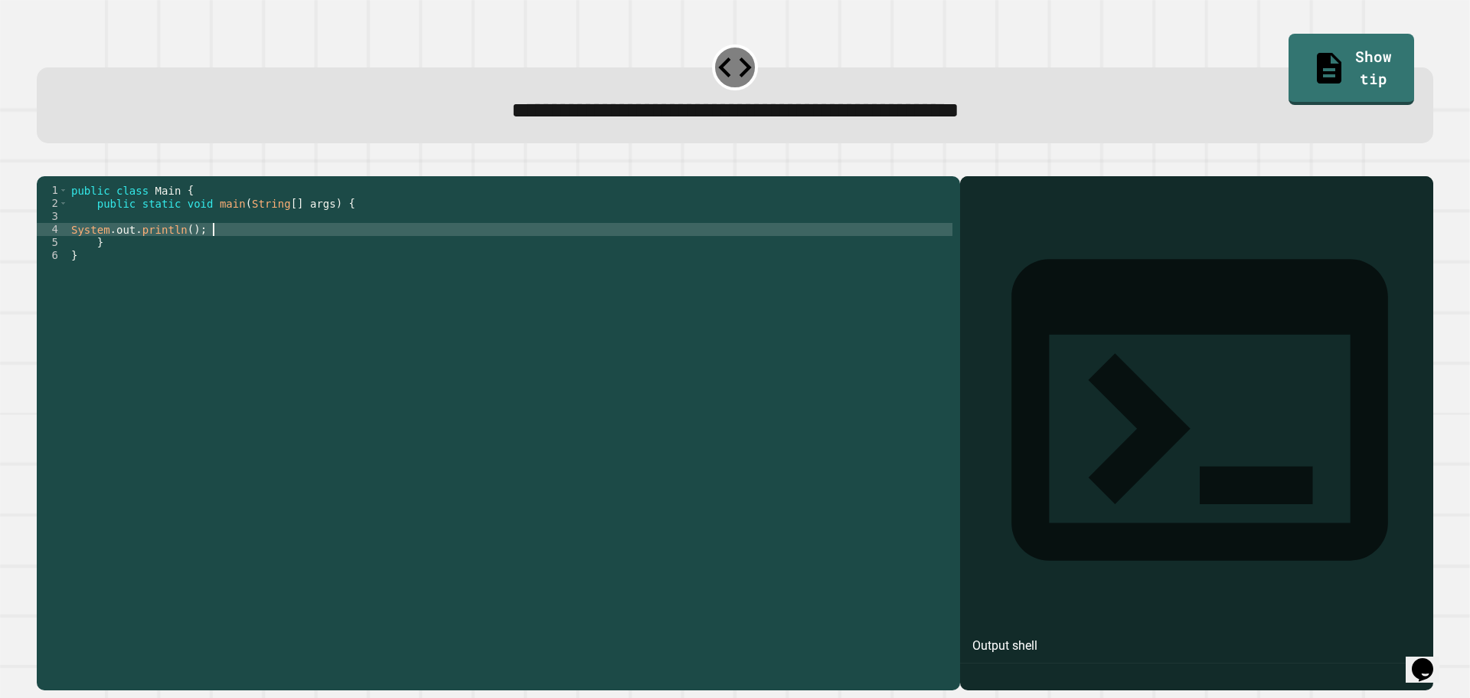
click at [72, 250] on div "public class Main { public static void main ( String [ ] args ) { System . out …" at bounding box center [510, 418] width 884 height 469
click at [228, 253] on div "public class Main { public static void main ( String [ ] args ) { System . out …" at bounding box center [510, 418] width 884 height 469
click at [44, 164] on icon "button" at bounding box center [44, 164] width 0 height 0
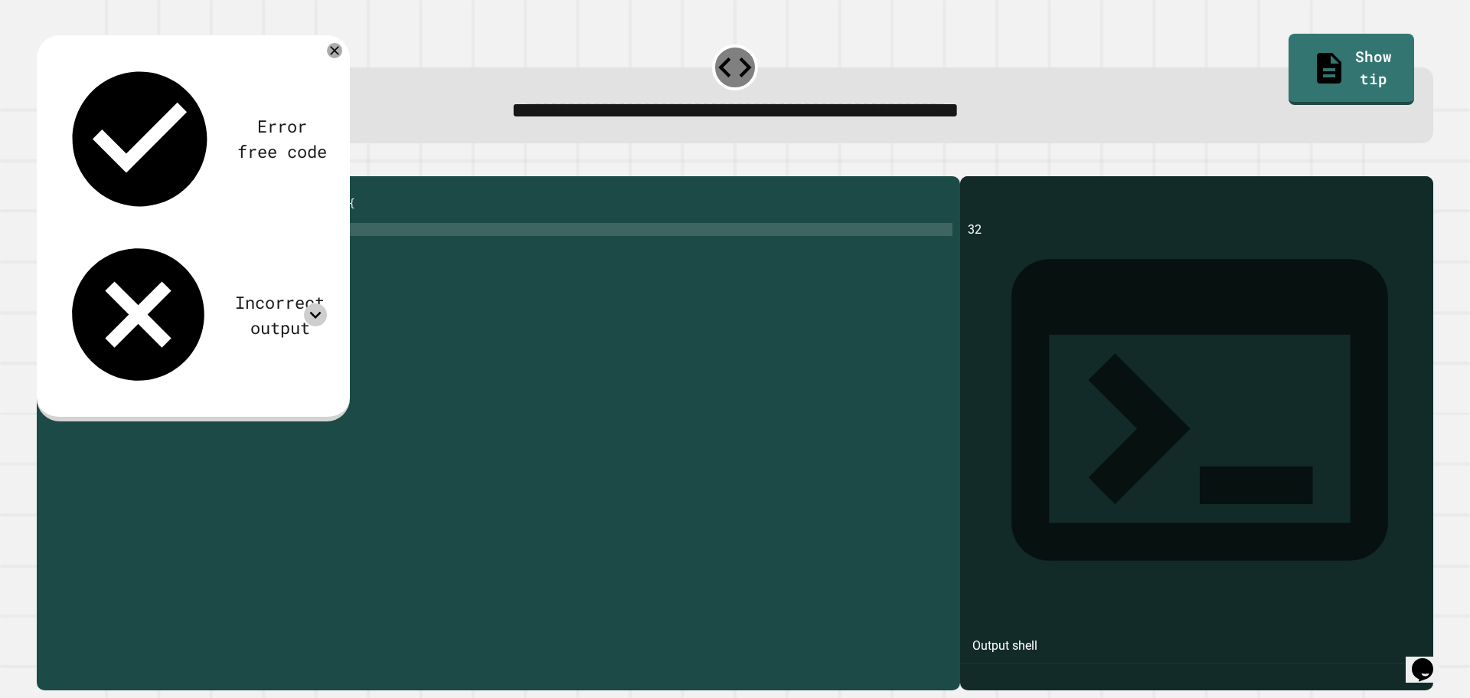
click at [308, 303] on div at bounding box center [315, 314] width 23 height 23
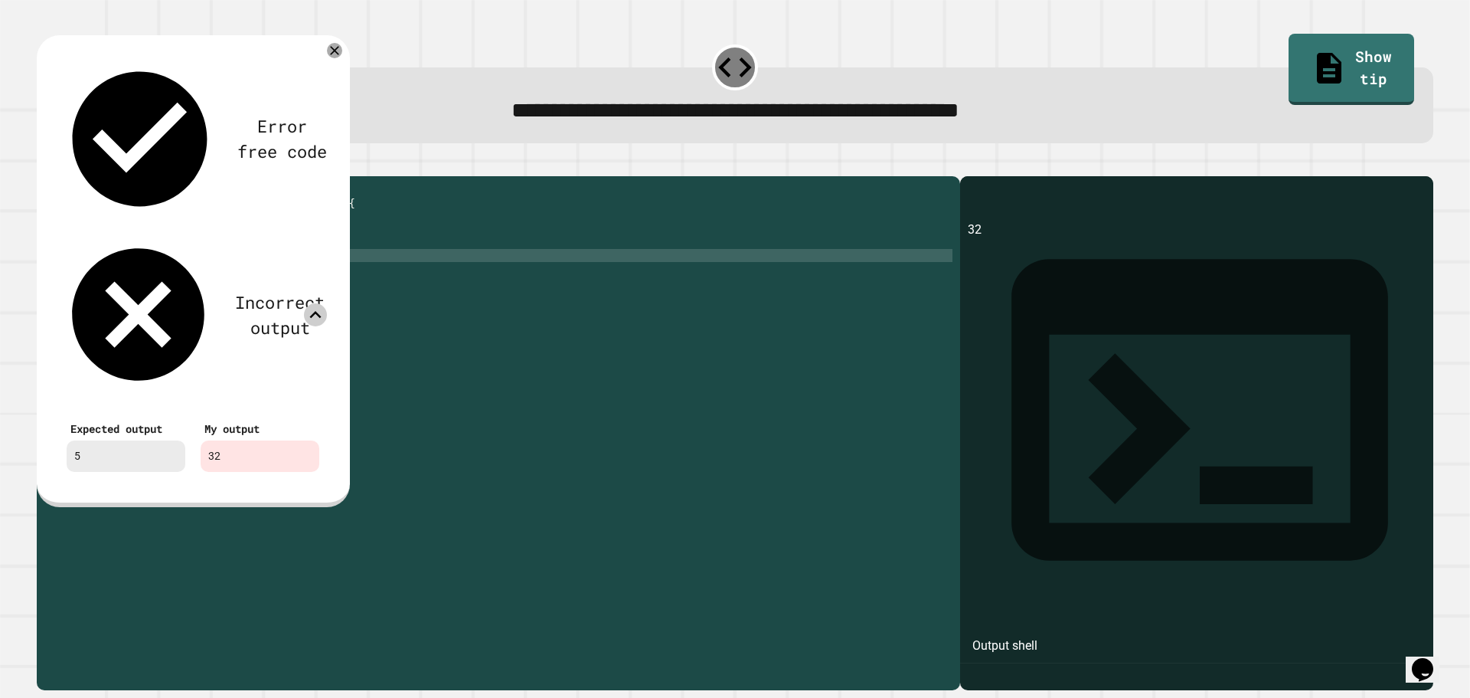
click at [234, 305] on div "public class Main { public static void main ( String [ ] args ) { System . out …" at bounding box center [510, 418] width 884 height 469
click at [335, 54] on icon at bounding box center [334, 50] width 9 height 9
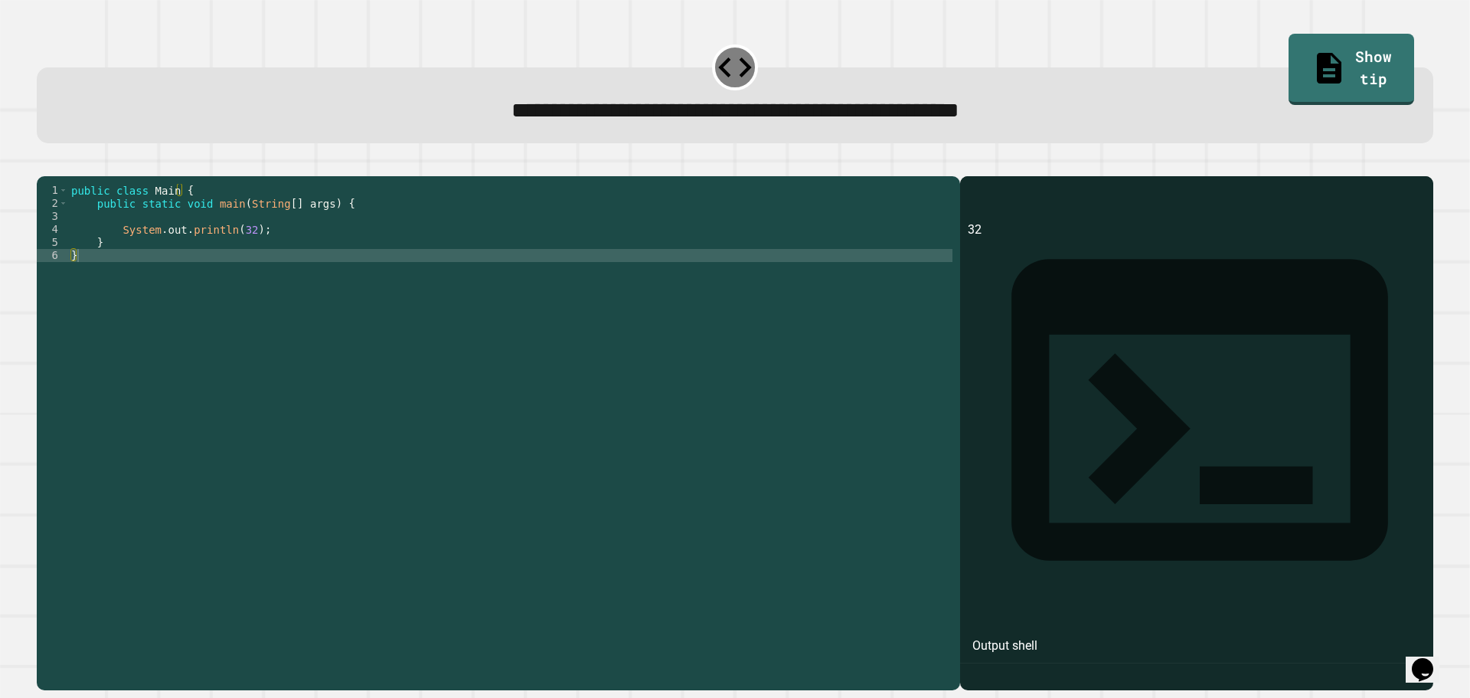
click at [239, 254] on div "public class Main { public static void main ( String [ ] args ) { System . out …" at bounding box center [510, 418] width 884 height 469
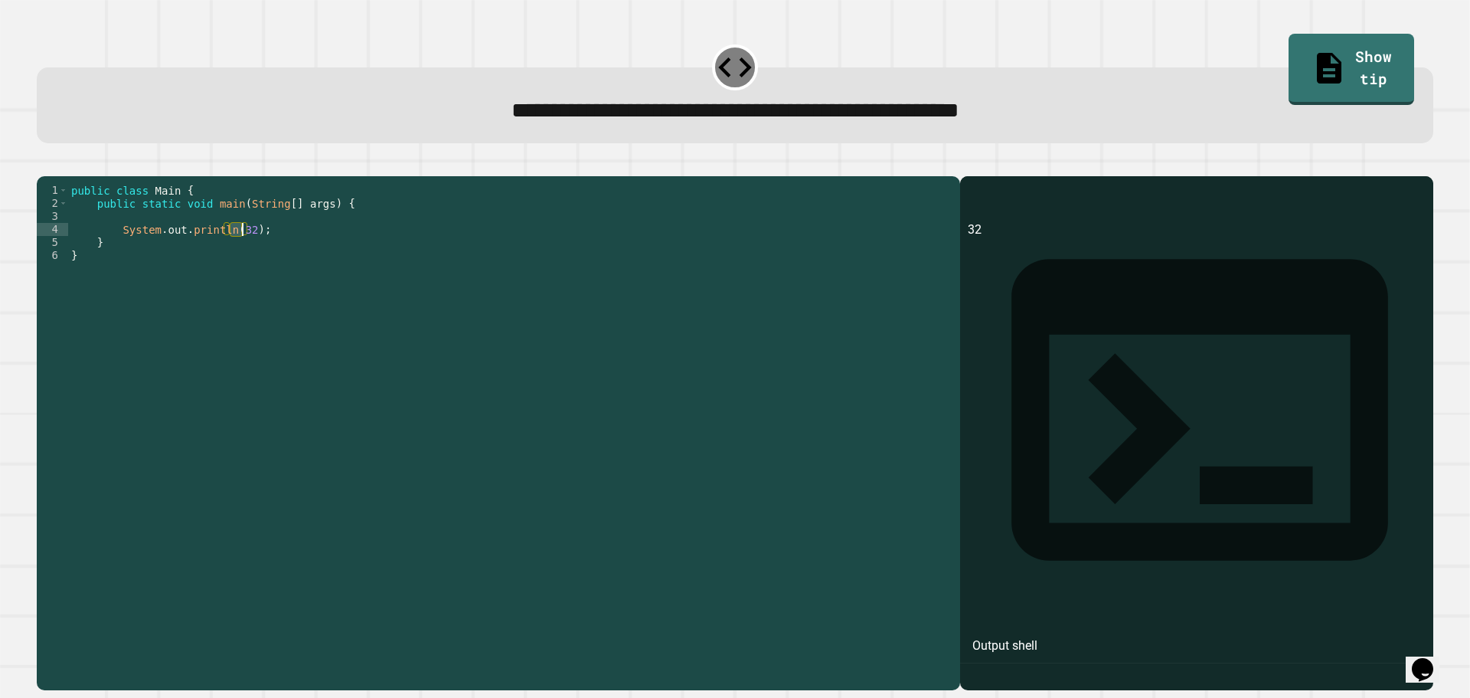
scroll to position [0, 11]
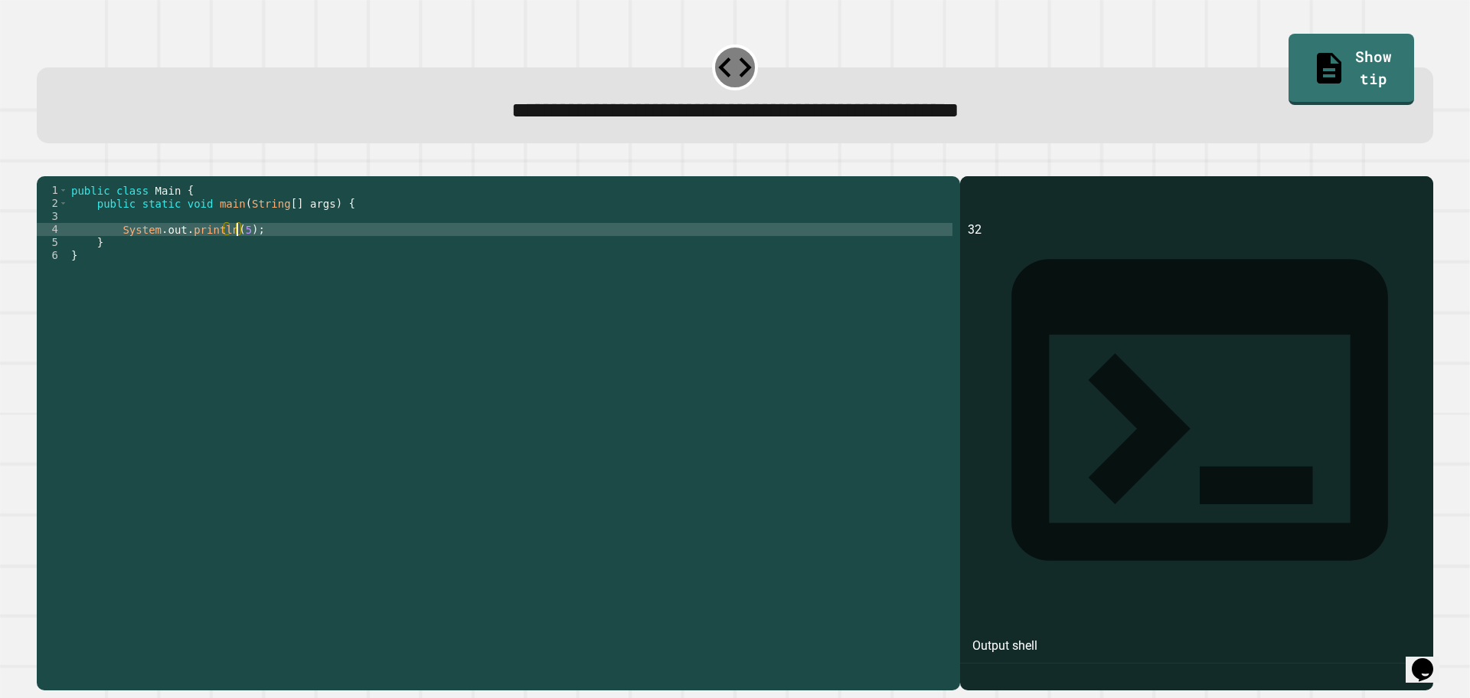
type textarea "**********"
click at [44, 164] on button "button" at bounding box center [44, 164] width 0 height 0
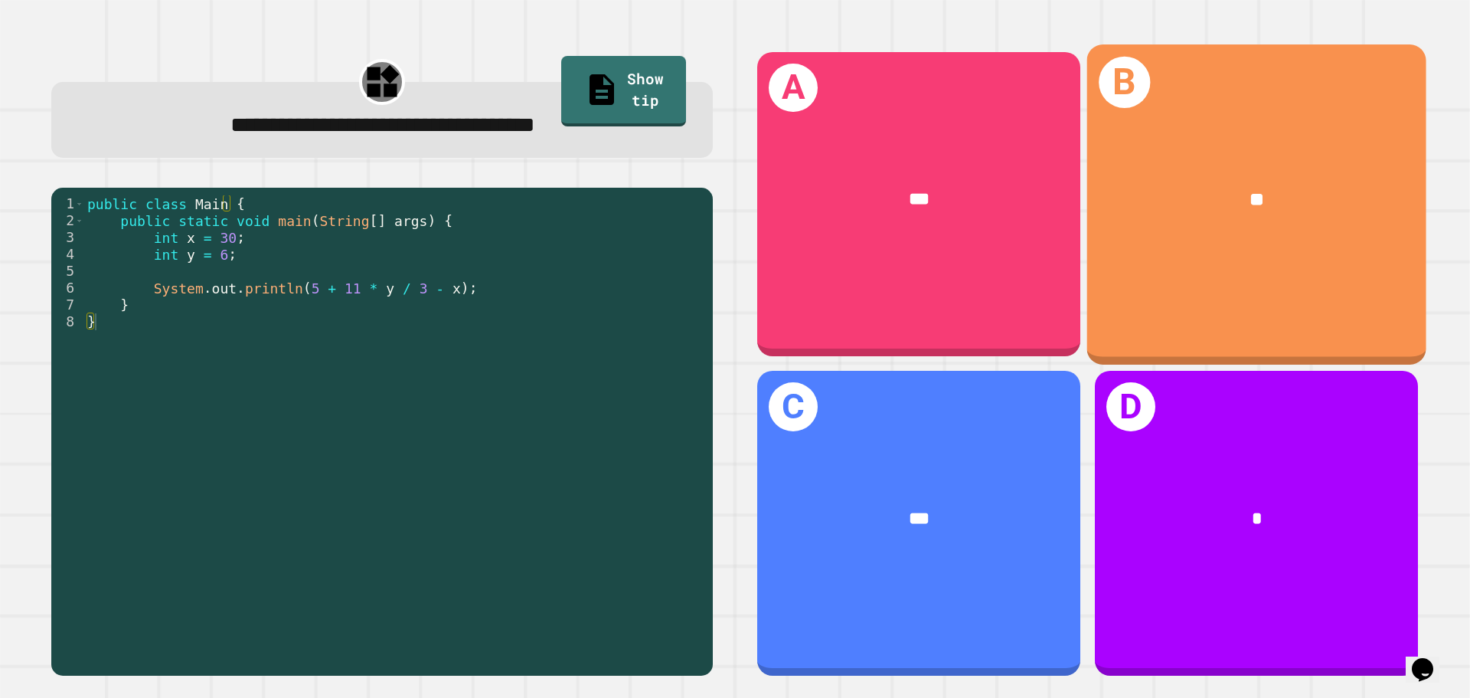
click at [1142, 260] on div "B **" at bounding box center [1256, 203] width 339 height 319
